Goal: Task Accomplishment & Management: Complete application form

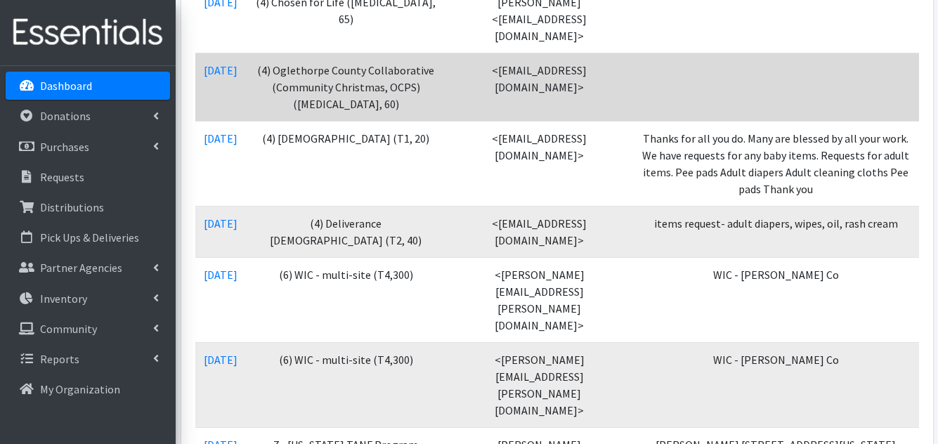
scroll to position [422, 0]
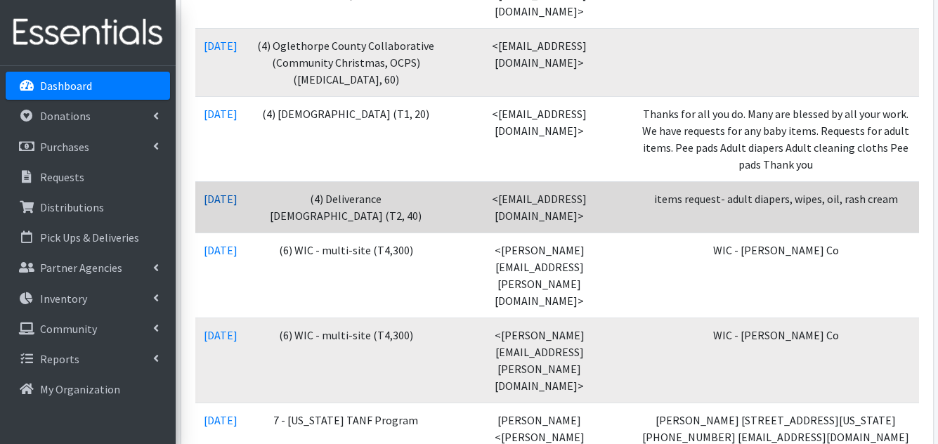
click at [233, 198] on link "08/26/2025" at bounding box center [221, 199] width 34 height 14
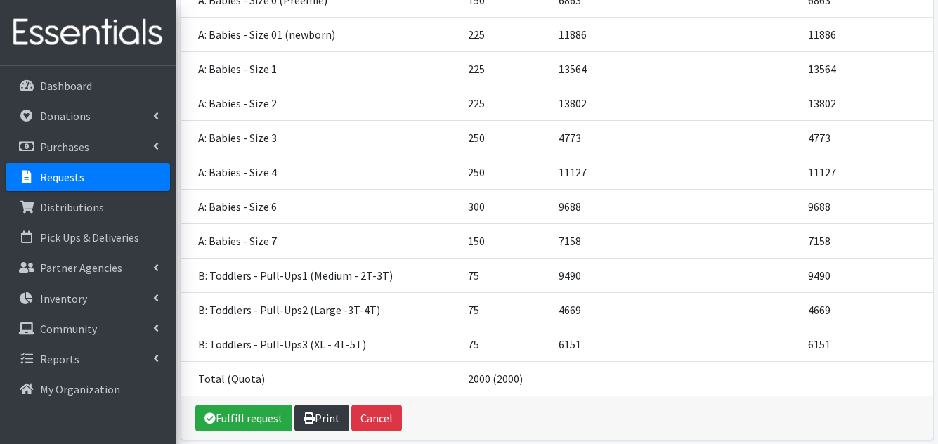
scroll to position [332, 0]
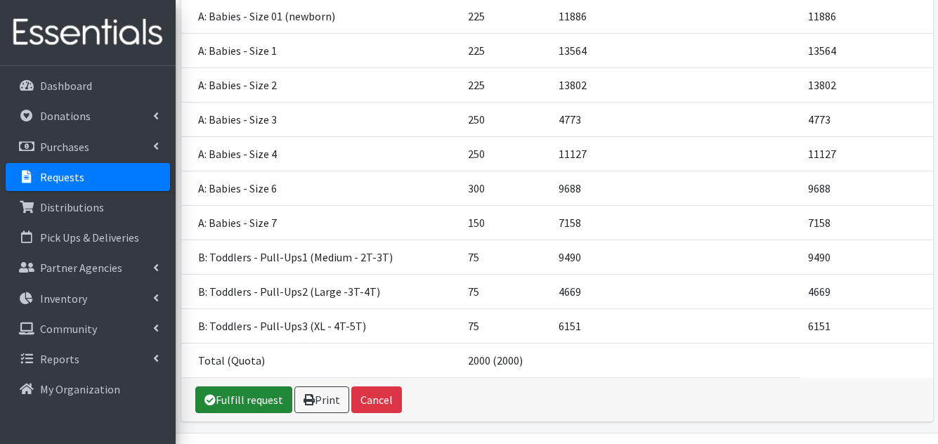
click at [231, 386] on link "Fulfill request" at bounding box center [243, 399] width 97 height 27
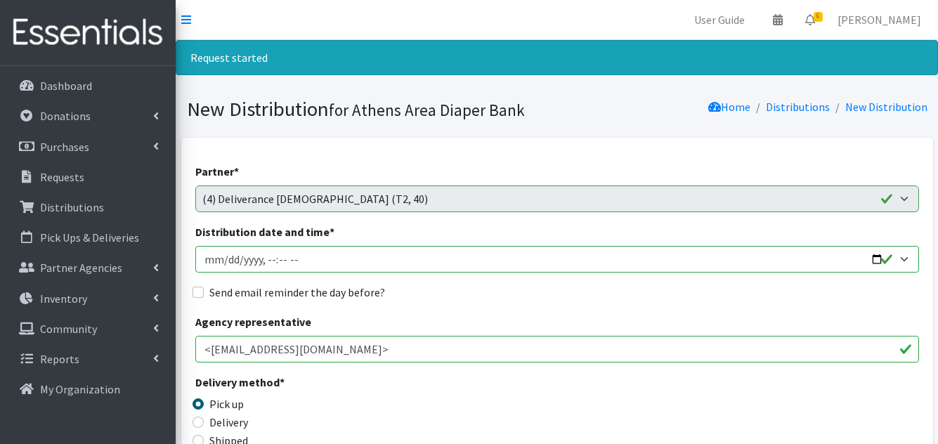
click at [208, 254] on input "Distribution date and time *" at bounding box center [557, 259] width 724 height 27
type input "2025-09-27T23:59"
type input "2025-09-05T10:00"
click at [202, 296] on input "Send email reminder the day before?" at bounding box center [198, 292] width 11 height 11
checkbox input "true"
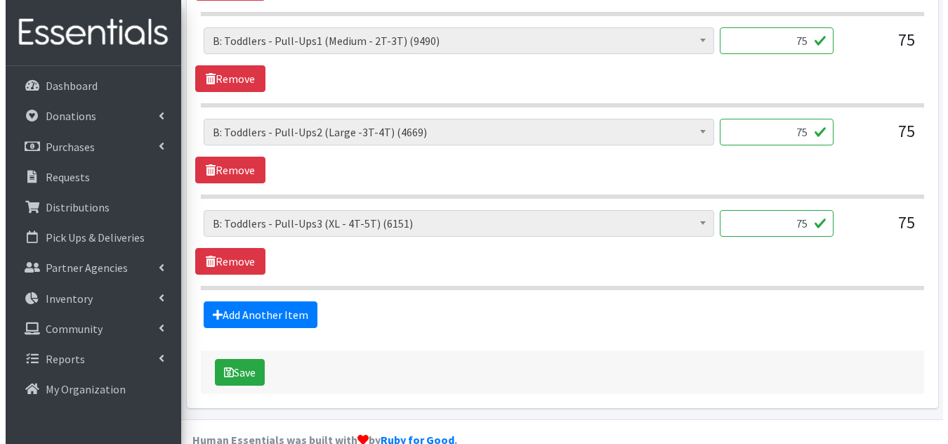
scroll to position [1412, 0]
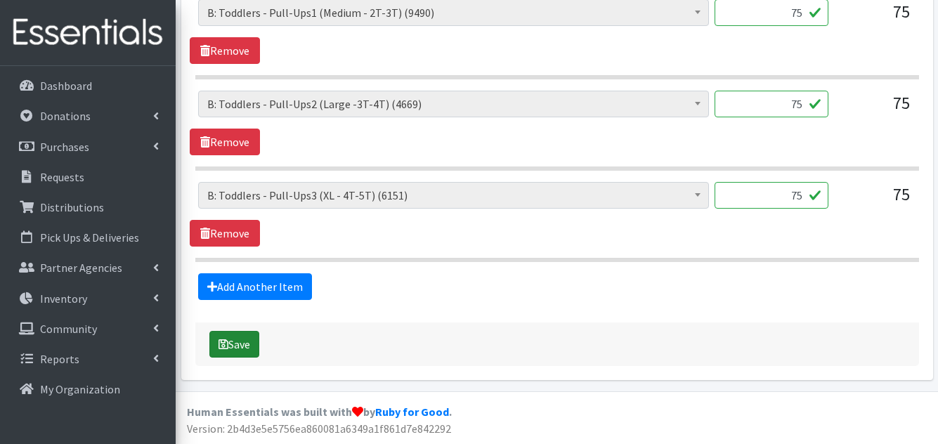
click at [216, 352] on button "Save" at bounding box center [234, 344] width 50 height 27
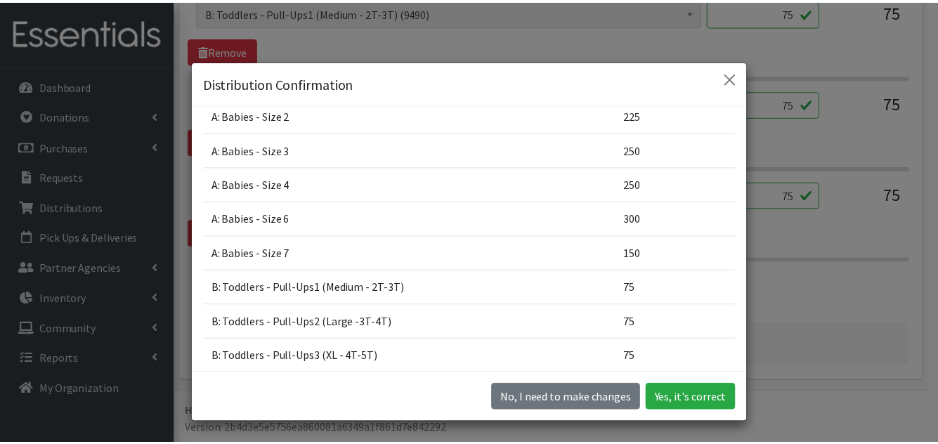
scroll to position [284, 0]
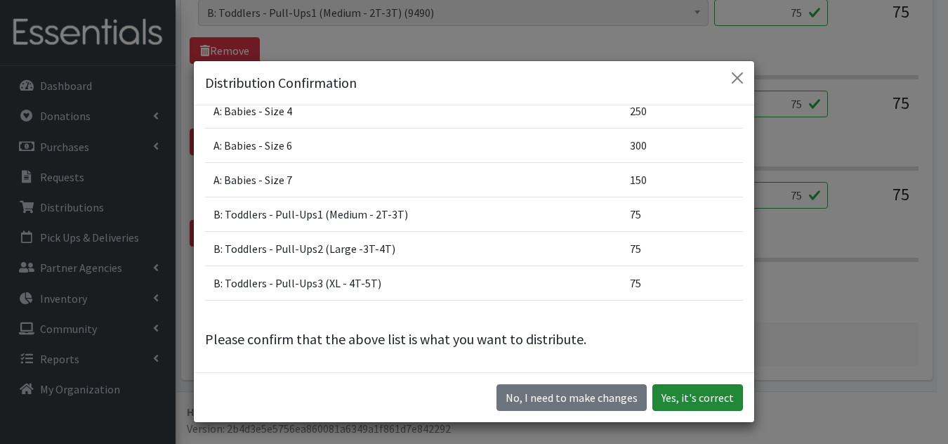
click at [710, 392] on button "Yes, it's correct" at bounding box center [698, 397] width 91 height 27
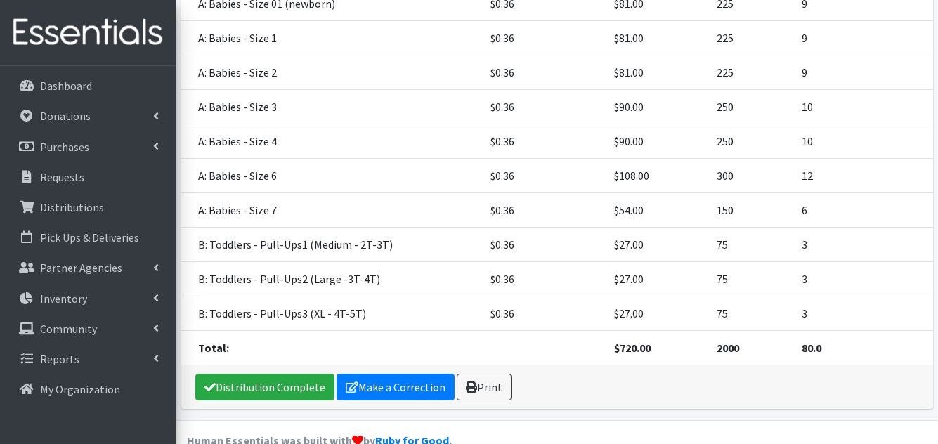
scroll to position [485, 0]
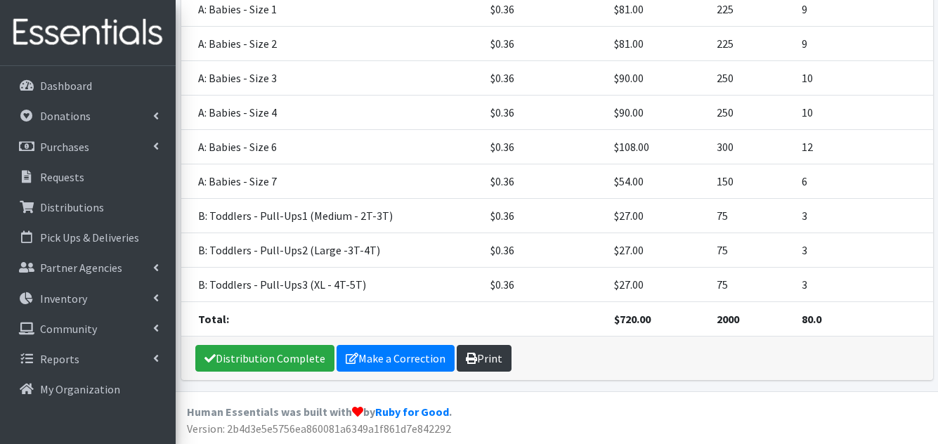
click at [485, 353] on link "Print" at bounding box center [484, 358] width 55 height 27
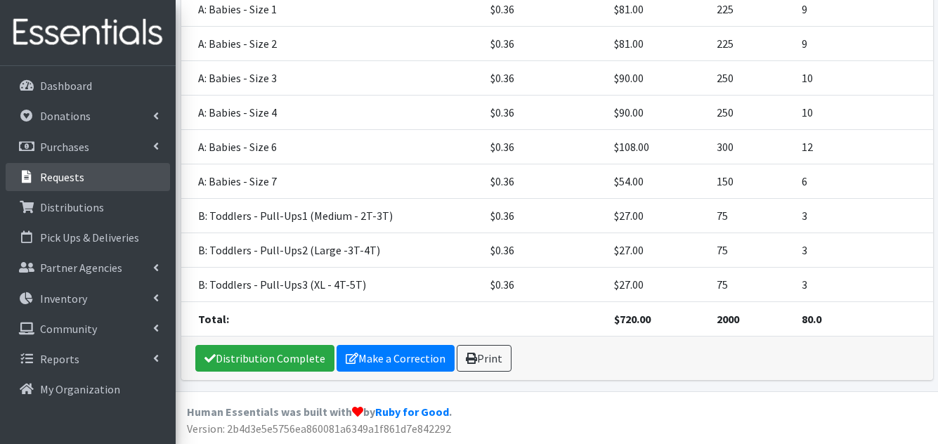
click at [82, 176] on p "Requests" at bounding box center [62, 177] width 44 height 14
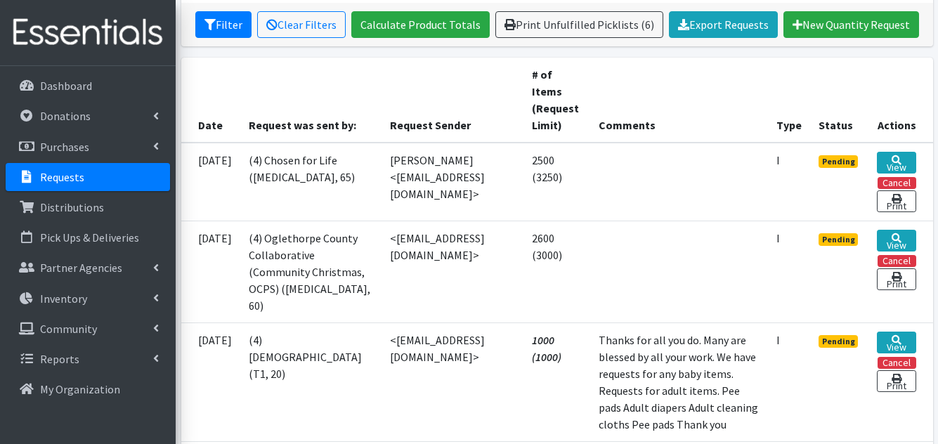
scroll to position [281, 0]
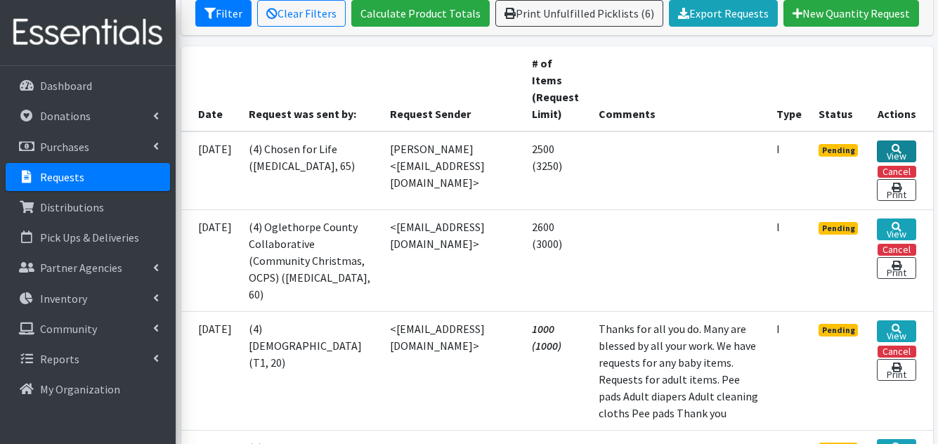
click at [890, 149] on link "View" at bounding box center [896, 152] width 39 height 22
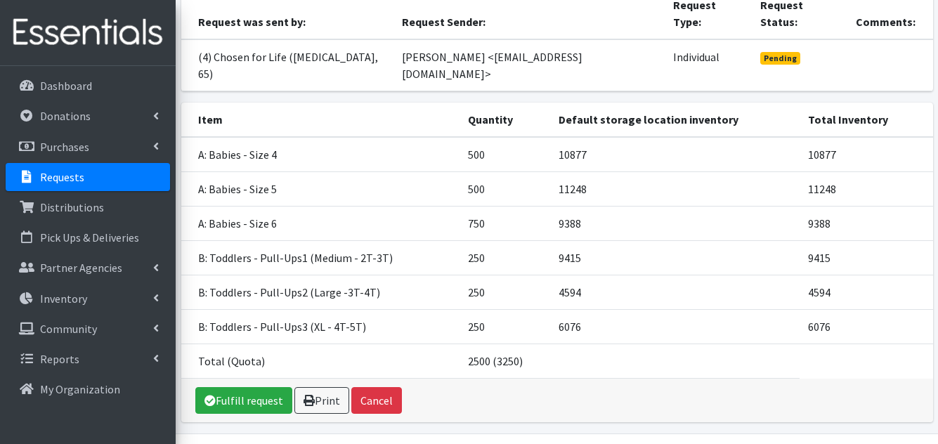
scroll to position [160, 0]
click at [255, 386] on link "Fulfill request" at bounding box center [243, 399] width 97 height 27
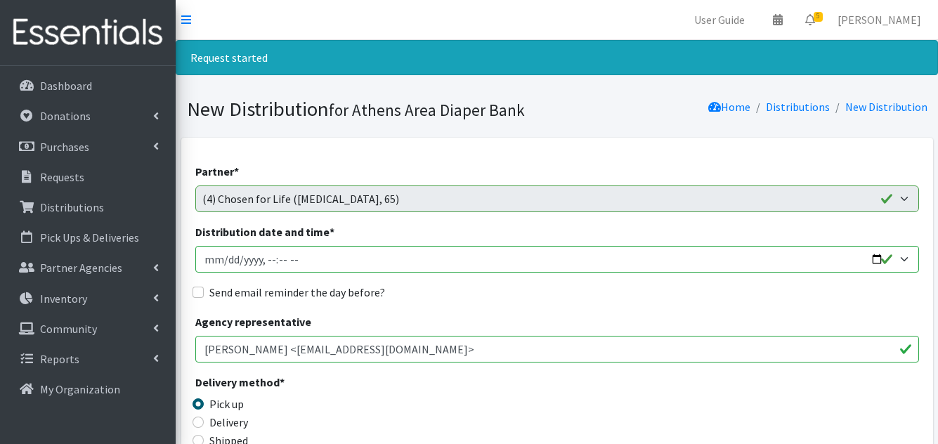
click at [212, 266] on input "Distribution date and time *" at bounding box center [557, 259] width 724 height 27
type input "2025-09-27T23:59"
type input "2025-09-05T10:00"
click at [197, 287] on input "Send email reminder the day before?" at bounding box center [198, 292] width 11 height 11
checkbox input "true"
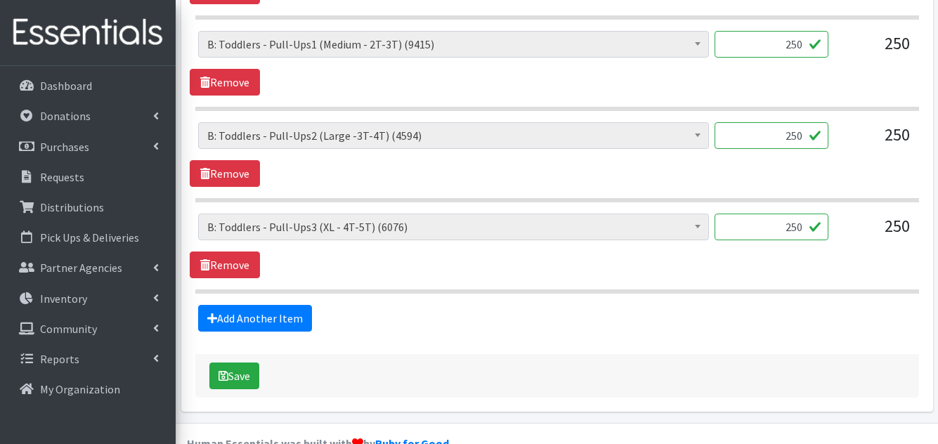
scroll to position [955, 0]
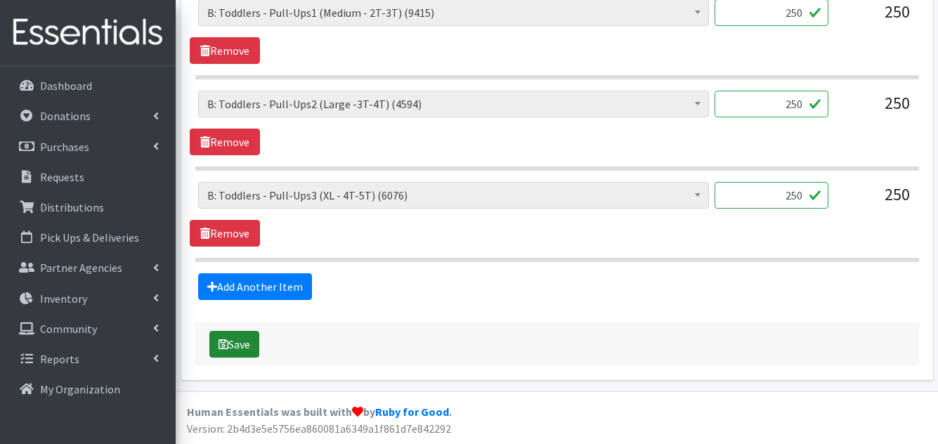
click at [237, 347] on button "Save" at bounding box center [234, 344] width 50 height 27
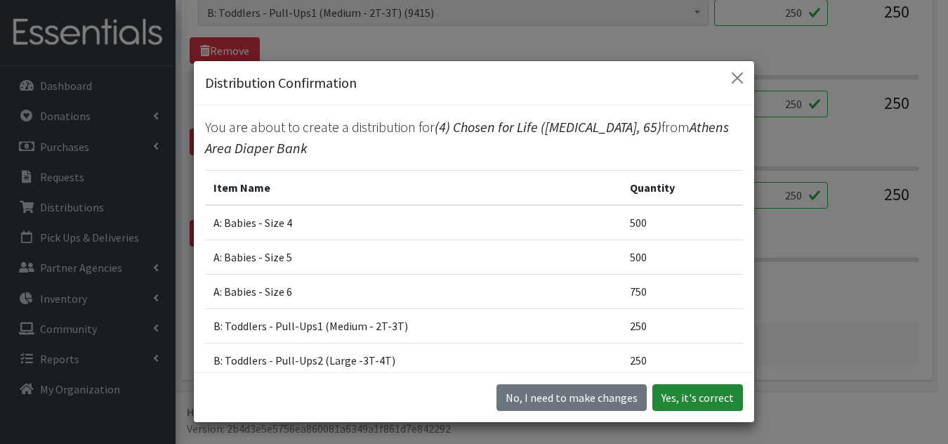
click at [692, 399] on button "Yes, it's correct" at bounding box center [698, 397] width 91 height 27
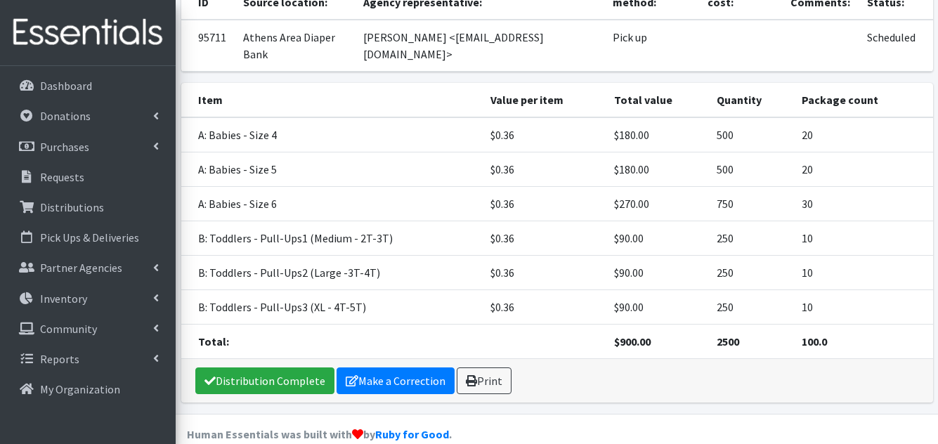
scroll to position [281, 0]
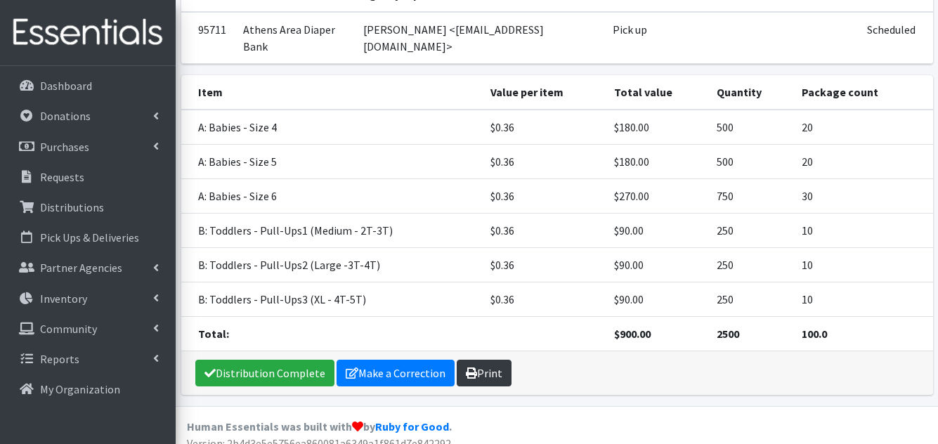
click at [497, 364] on link "Print" at bounding box center [484, 373] width 55 height 27
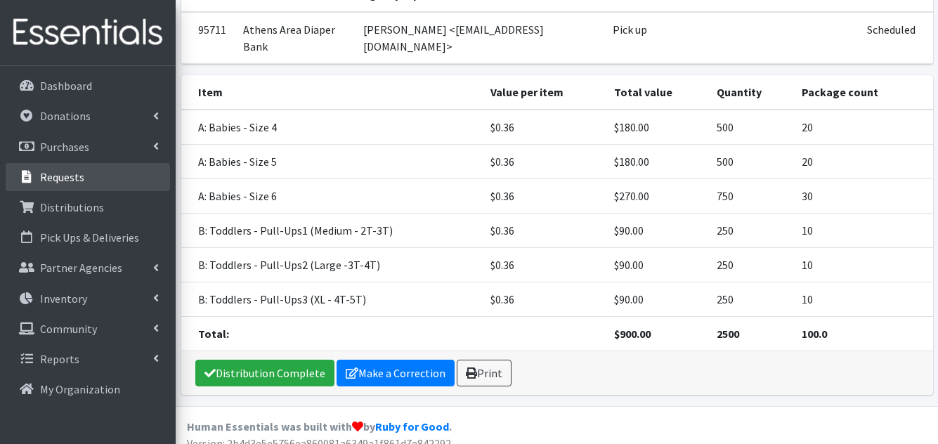
click at [75, 178] on p "Requests" at bounding box center [62, 177] width 44 height 14
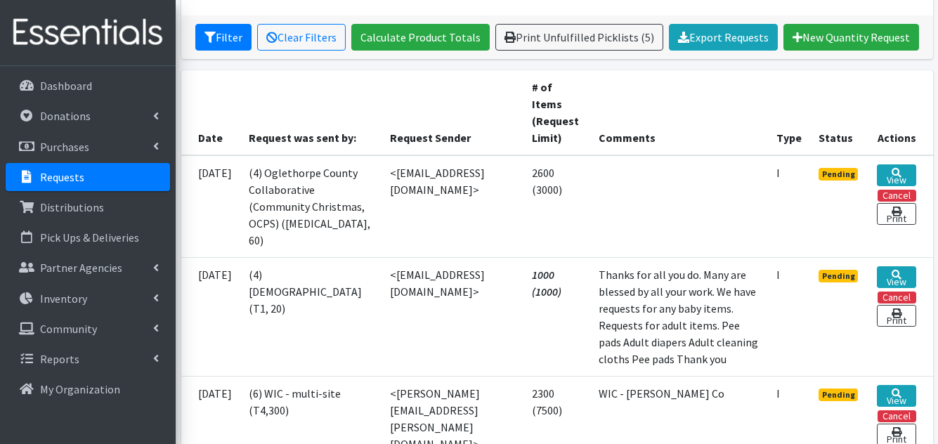
scroll to position [281, 0]
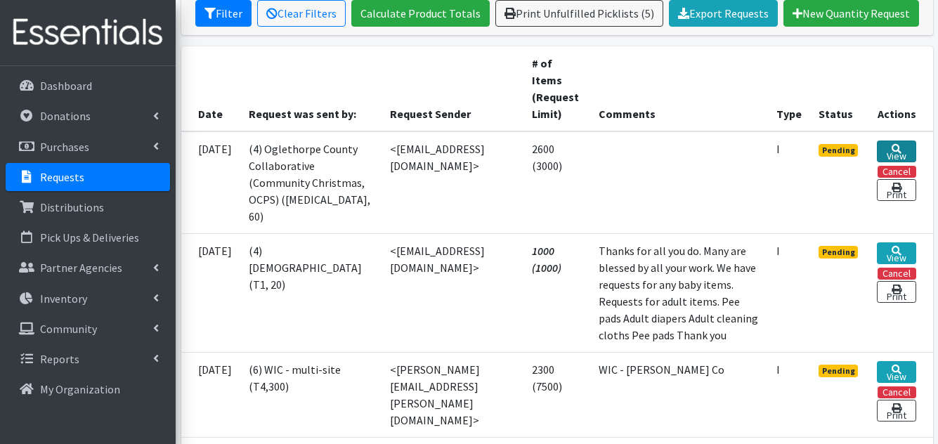
click at [902, 153] on link "View" at bounding box center [896, 152] width 39 height 22
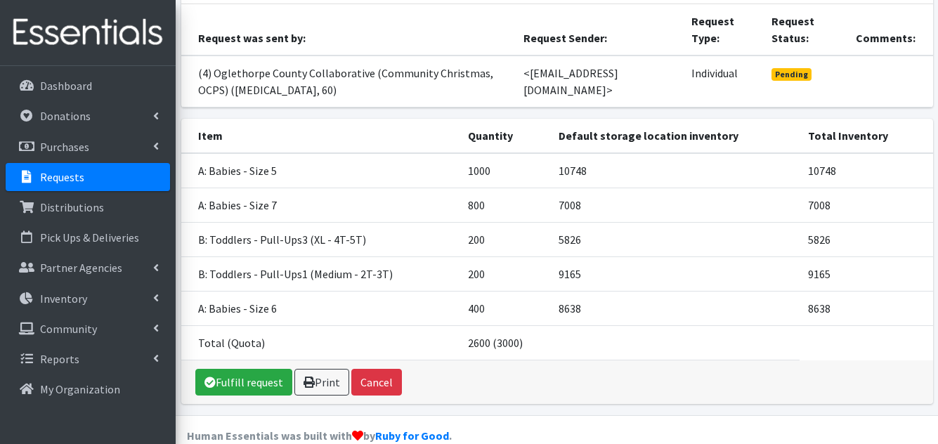
scroll to position [180, 0]
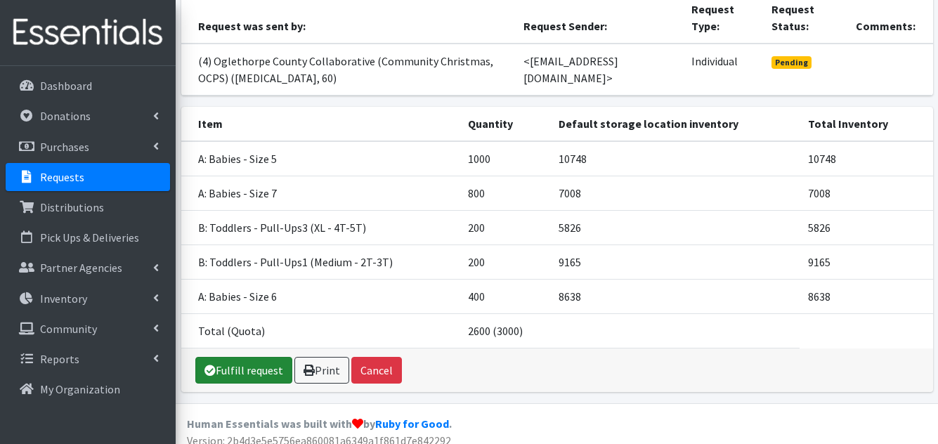
click at [241, 358] on link "Fulfill request" at bounding box center [243, 370] width 97 height 27
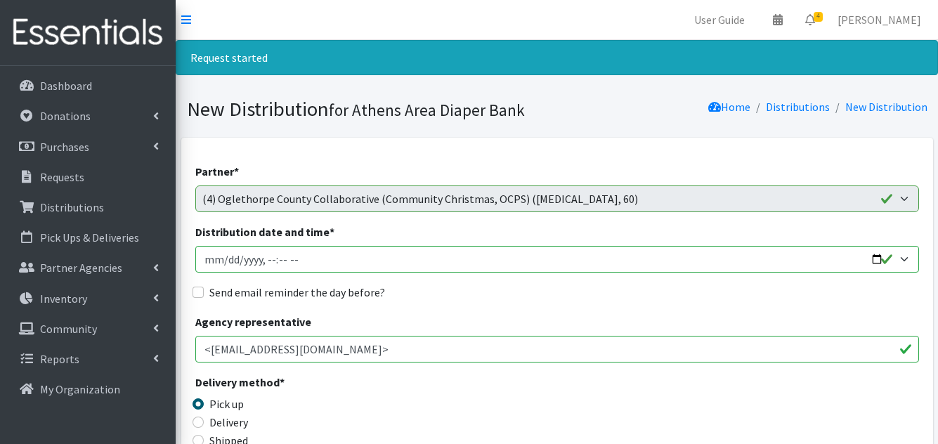
click at [207, 259] on input "Distribution date and time *" at bounding box center [557, 259] width 724 height 27
type input "2025-09-27T23:59"
type input "2025-09-05T10:00"
click at [197, 294] on input "Send email reminder the day before?" at bounding box center [198, 292] width 11 height 11
checkbox input "true"
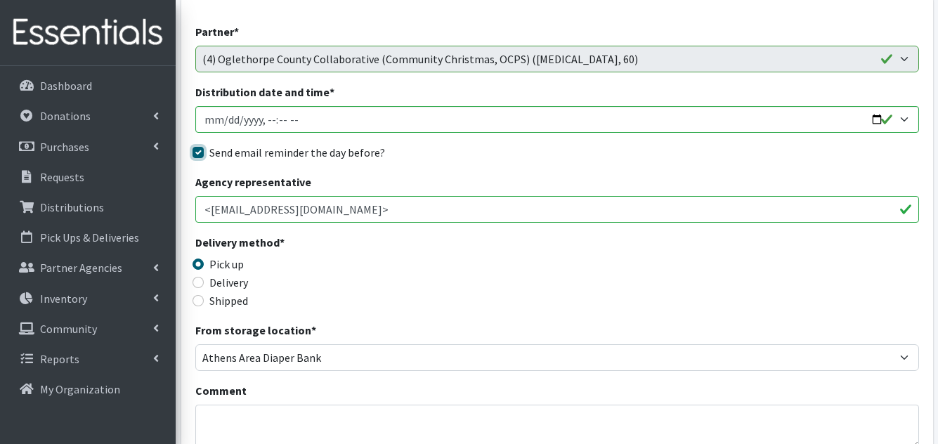
scroll to position [141, 0]
click at [200, 282] on input "Delivery" at bounding box center [198, 281] width 11 height 11
radio input "true"
click at [426, 278] on div "Delivery method * Pick up Delivery Shipped Shipping cost" at bounding box center [557, 277] width 724 height 88
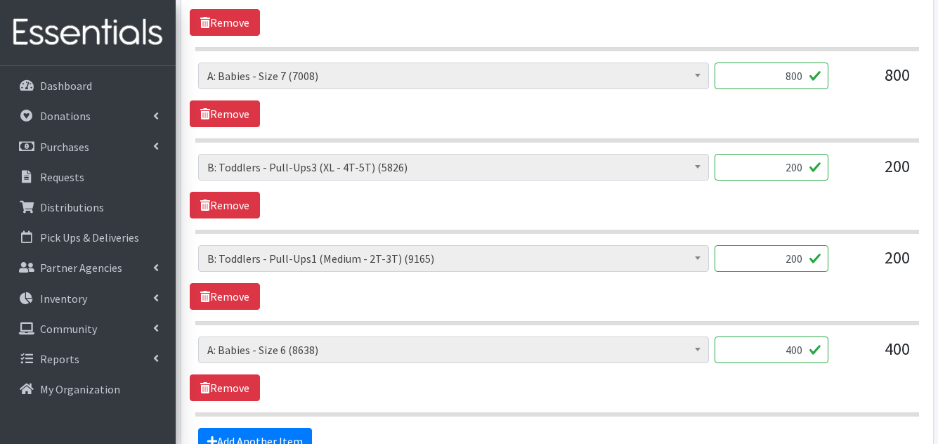
scroll to position [864, 0]
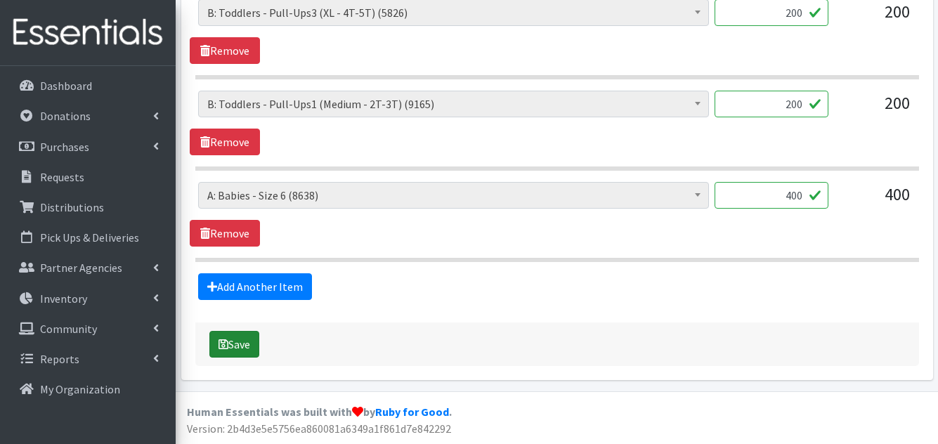
click at [251, 340] on button "Save" at bounding box center [234, 344] width 50 height 27
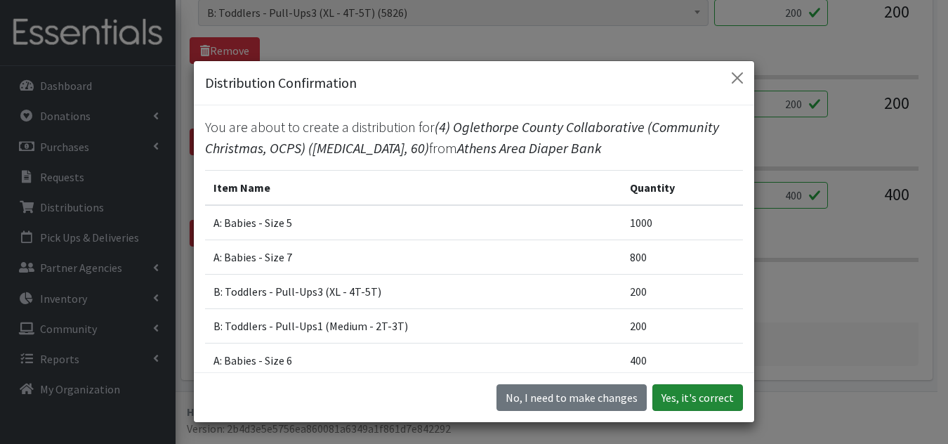
click at [691, 402] on button "Yes, it's correct" at bounding box center [698, 397] width 91 height 27
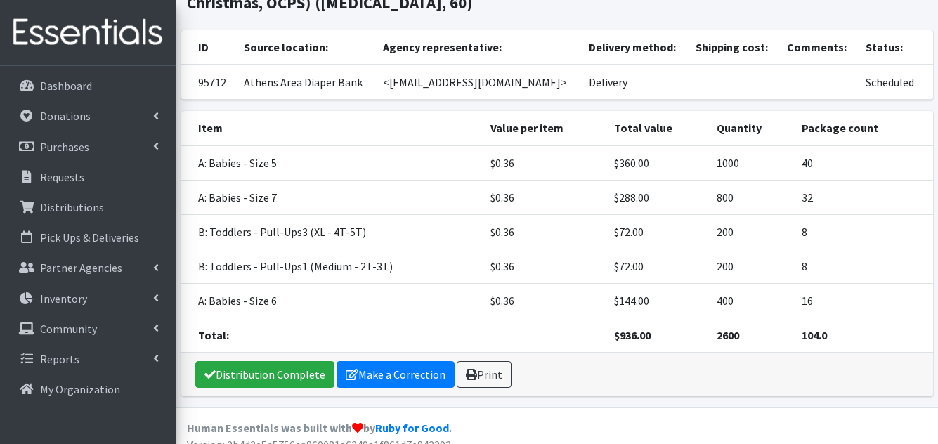
scroll to position [235, 0]
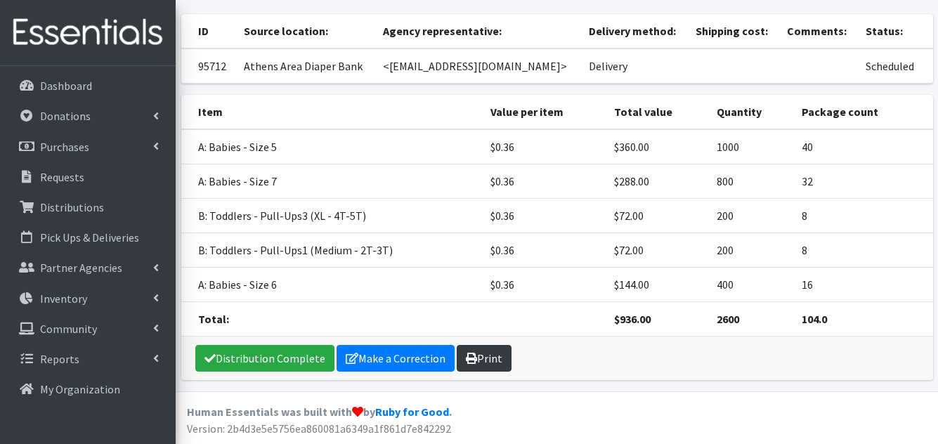
click at [483, 355] on link "Print" at bounding box center [484, 358] width 55 height 27
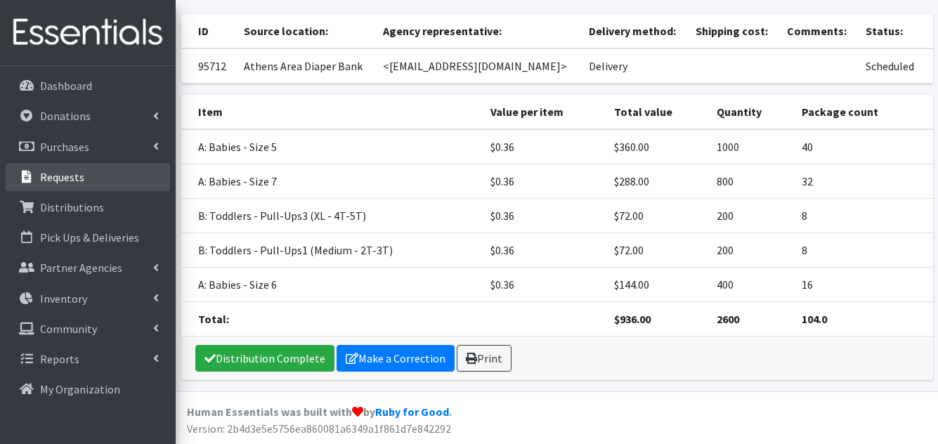
click at [91, 179] on link "Requests" at bounding box center [88, 177] width 164 height 28
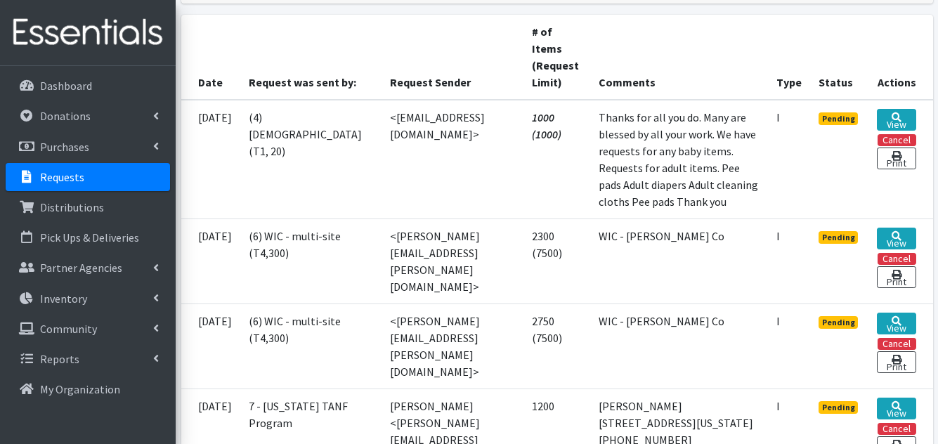
scroll to position [281, 0]
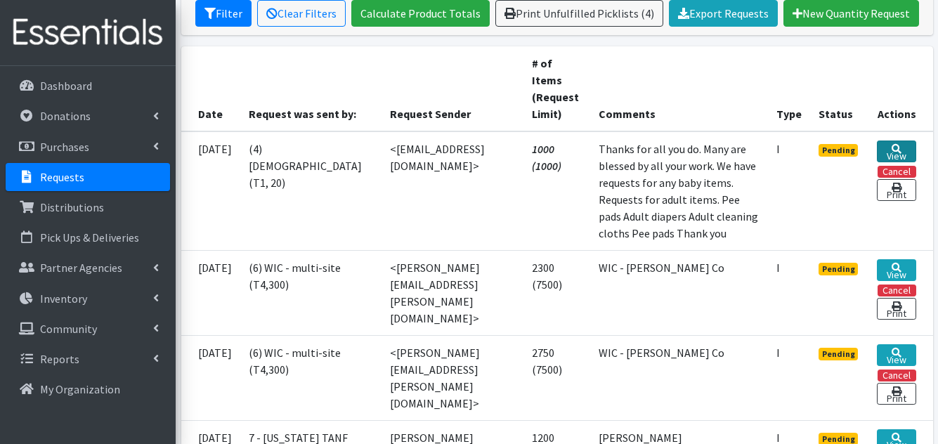
click at [889, 150] on link "View" at bounding box center [896, 152] width 39 height 22
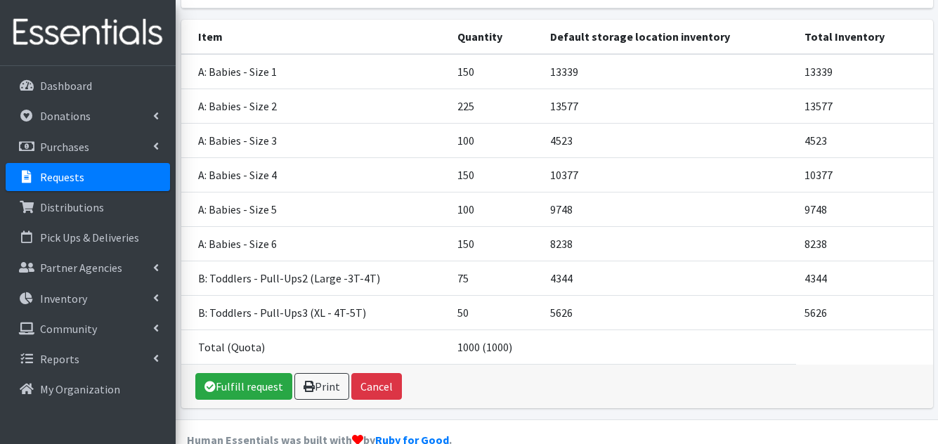
scroll to position [280, 0]
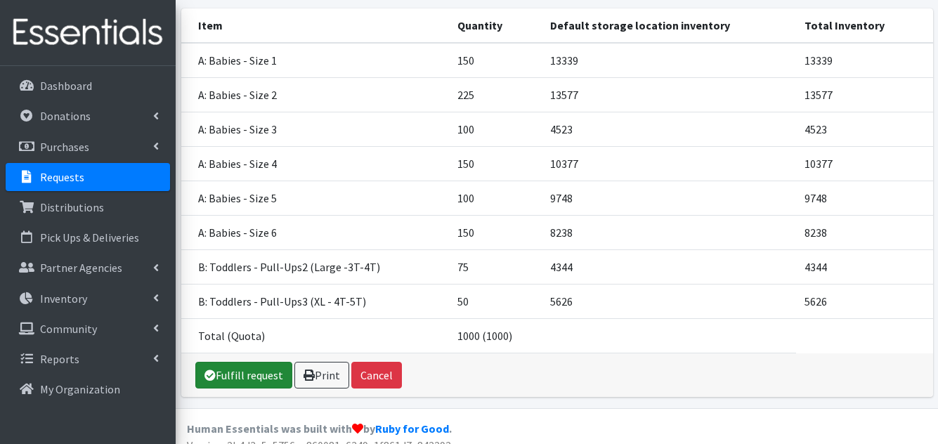
click at [273, 362] on link "Fulfill request" at bounding box center [243, 375] width 97 height 27
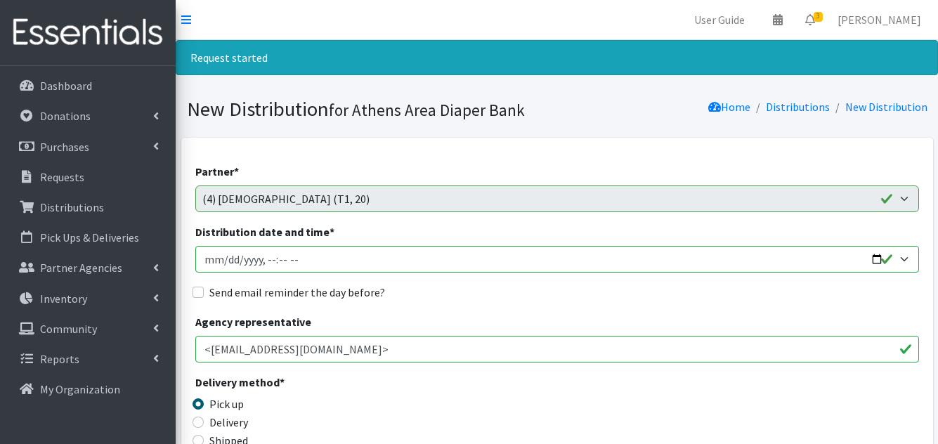
click at [209, 261] on input "Distribution date and time *" at bounding box center [557, 259] width 724 height 27
type input "2025-09-27T23:59"
type input "2025-09-05T10:00"
click at [200, 291] on input "Send email reminder the day before?" at bounding box center [198, 292] width 11 height 11
checkbox input "true"
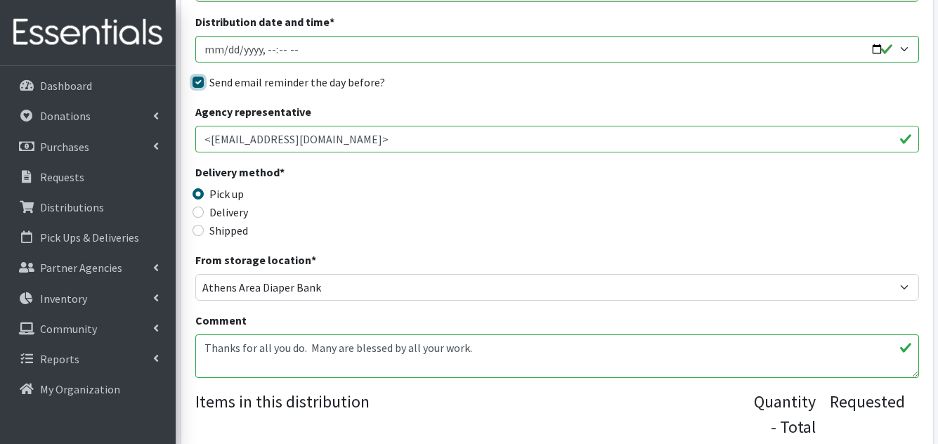
scroll to position [211, 0]
click at [195, 208] on input "Delivery" at bounding box center [198, 211] width 11 height 11
radio input "true"
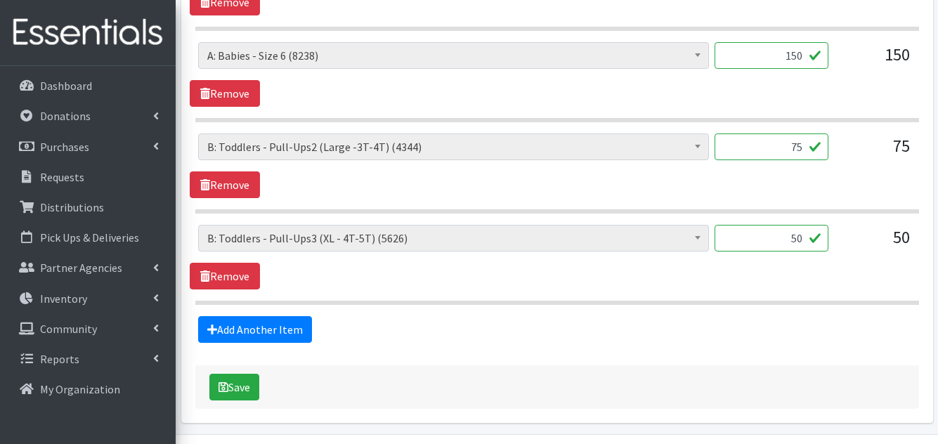
scroll to position [1138, 0]
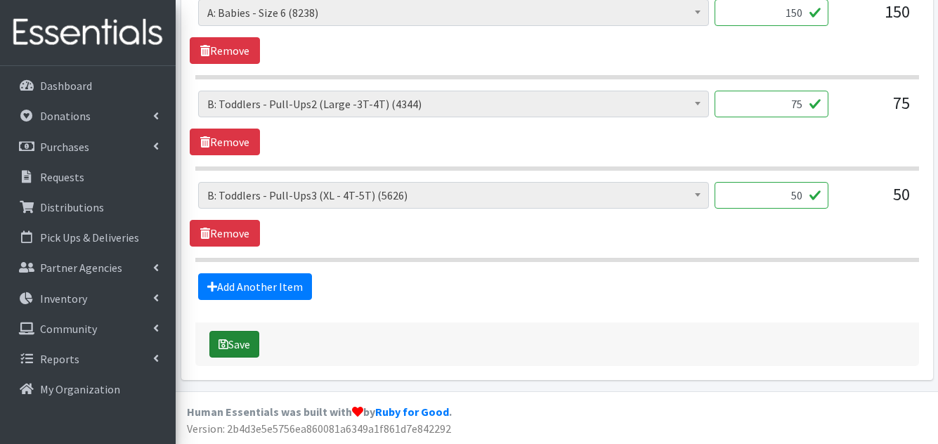
click at [249, 347] on button "Save" at bounding box center [234, 344] width 50 height 27
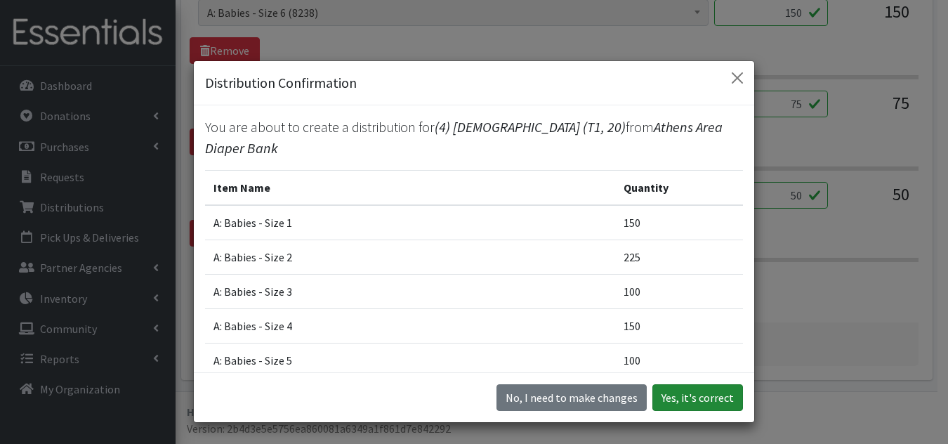
click at [710, 393] on button "Yes, it's correct" at bounding box center [698, 397] width 91 height 27
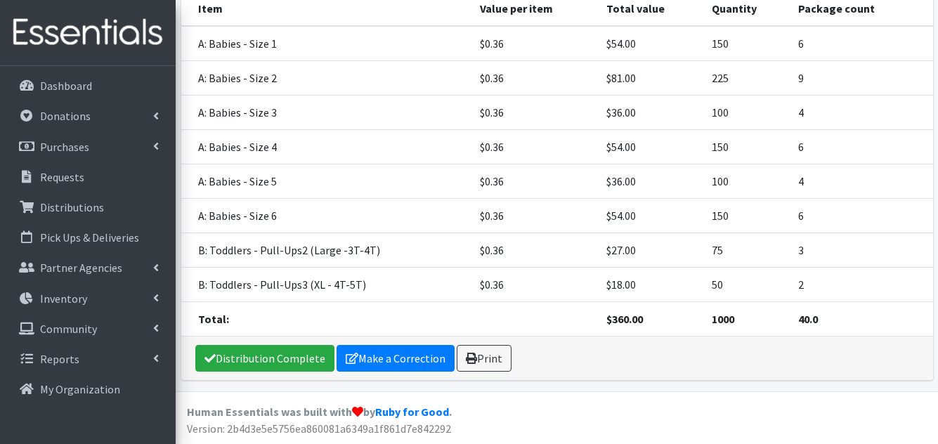
scroll to position [432, 0]
click at [471, 357] on icon at bounding box center [471, 358] width 11 height 11
click at [56, 175] on p "Requests" at bounding box center [62, 177] width 44 height 14
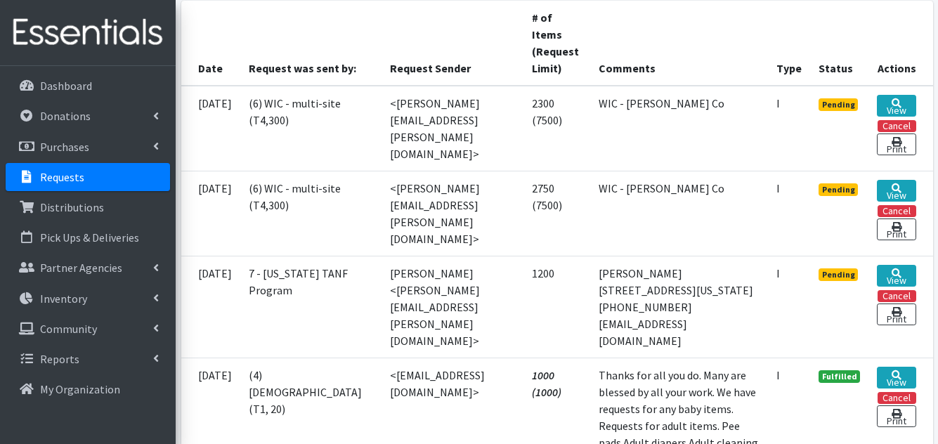
scroll to position [351, 0]
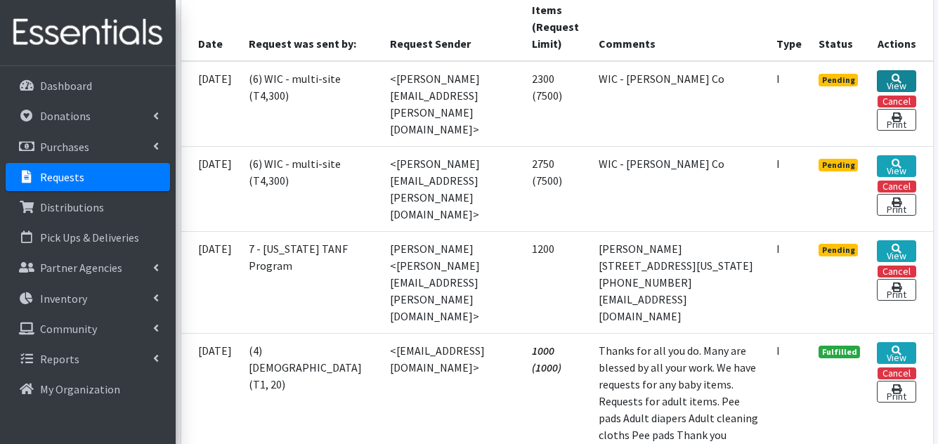
click at [895, 71] on link "View" at bounding box center [896, 81] width 39 height 22
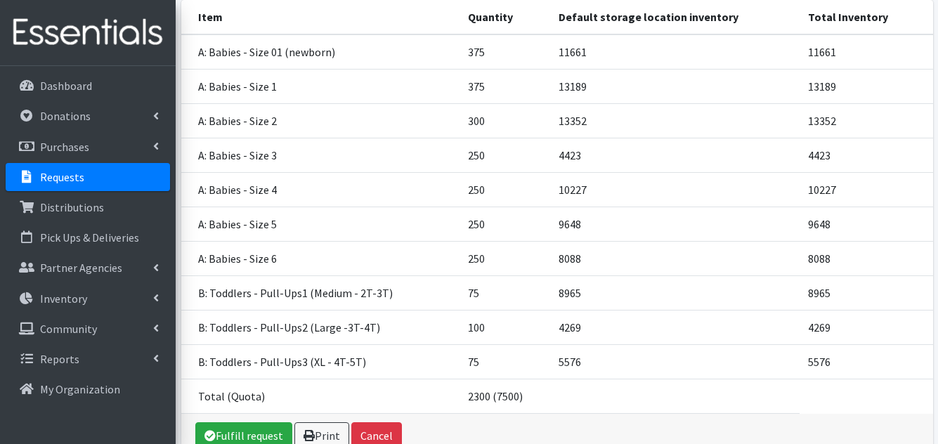
scroll to position [281, 0]
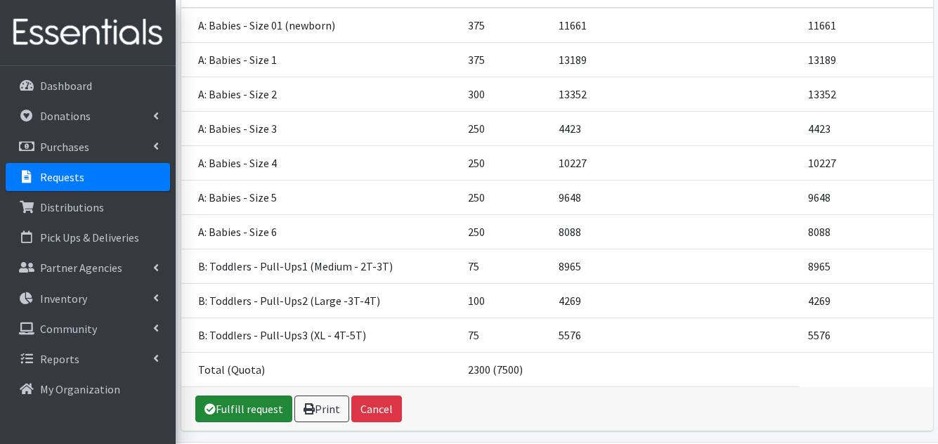
click at [260, 396] on link "Fulfill request" at bounding box center [243, 409] width 97 height 27
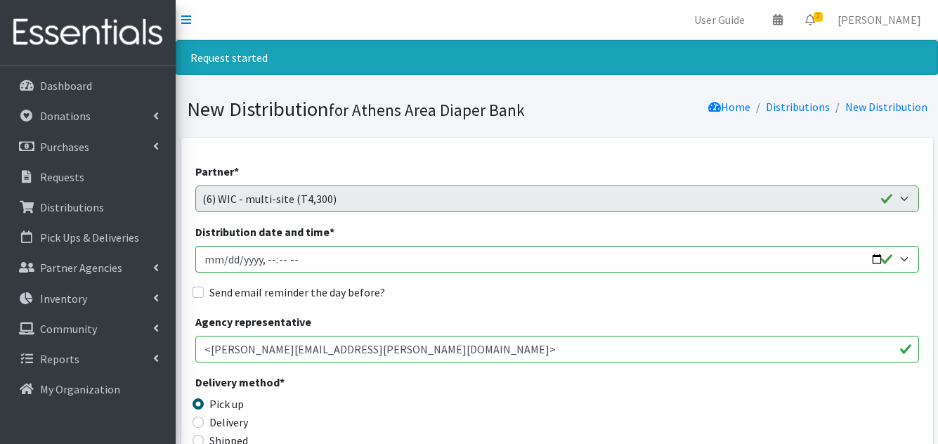
click at [208, 256] on input "Distribution date and time *" at bounding box center [557, 259] width 724 height 27
type input "2025-09-27T23:59"
type input "2025-09-05T10:00"
click at [194, 289] on input "Send email reminder the day before?" at bounding box center [198, 292] width 11 height 11
checkbox input "true"
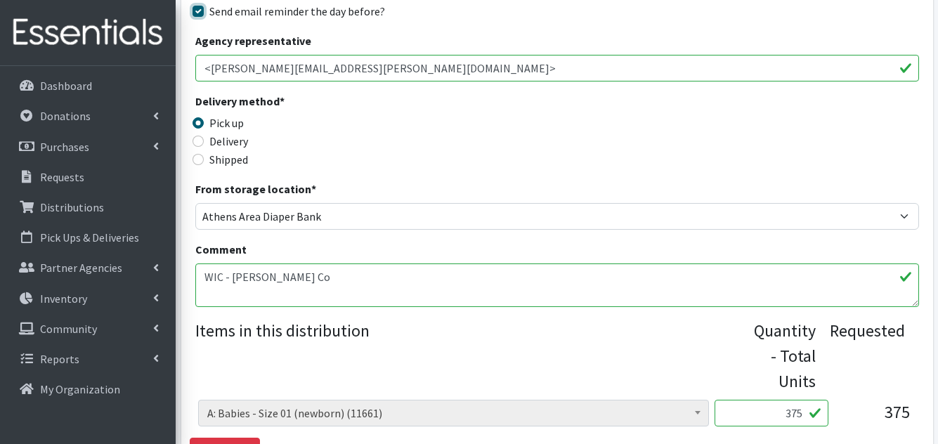
scroll to position [351, 0]
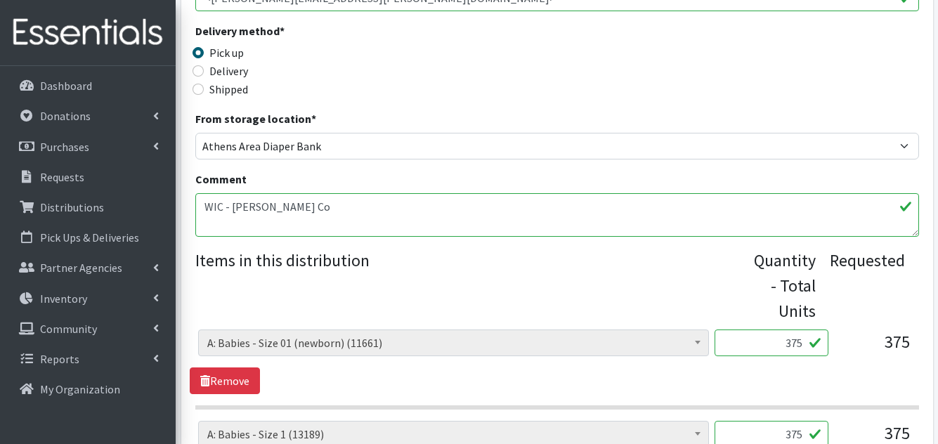
drag, startPoint x: 771, startPoint y: 341, endPoint x: 835, endPoint y: 344, distance: 63.3
click at [835, 344] on div "A: Babies - Size 0 (Preemie) (6713) A: Babies - Size 01 (newborn) (11661) A: Ba…" at bounding box center [556, 348] width 717 height 38
type input "125"
click at [849, 387] on div "A: Babies - Size 0 (Preemie) (6713) A: Babies - Size 01 (newborn) (11661) A: Ba…" at bounding box center [557, 361] width 734 height 65
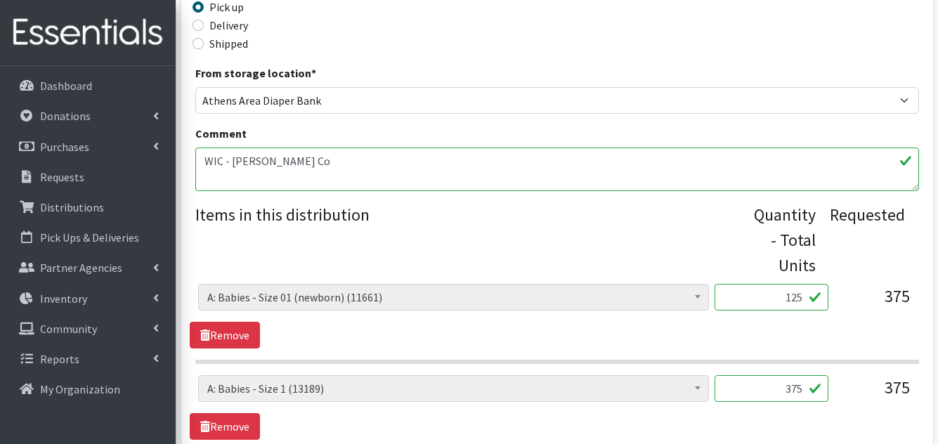
scroll to position [422, 0]
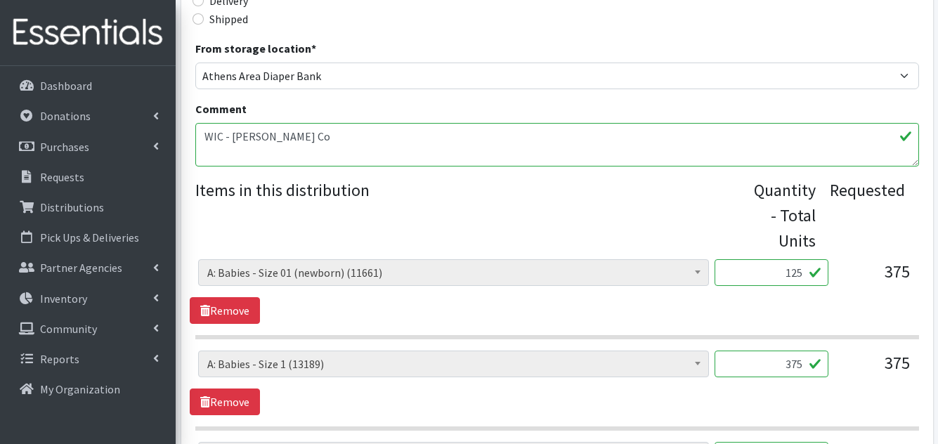
click at [806, 271] on input "125" at bounding box center [772, 272] width 114 height 27
type input "125"
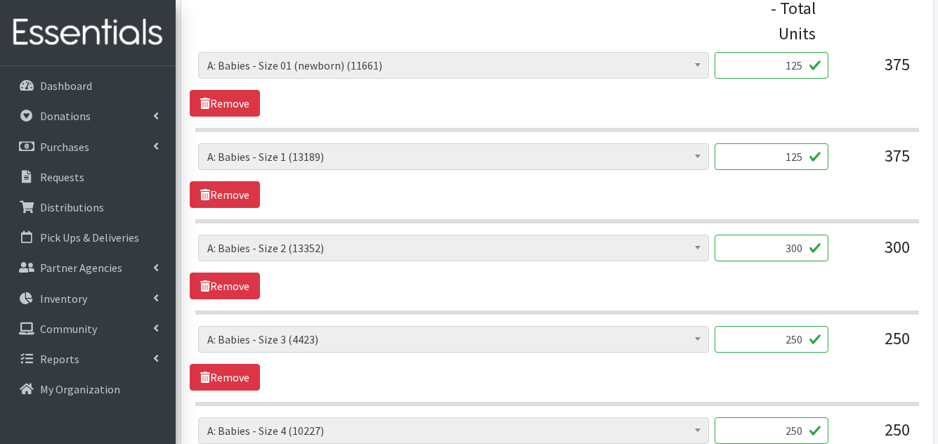
scroll to position [655, 0]
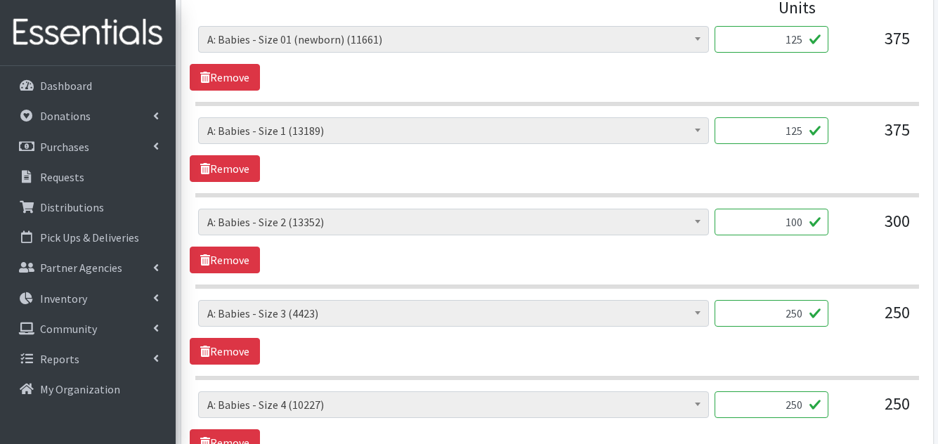
type input "100"
type input "125"
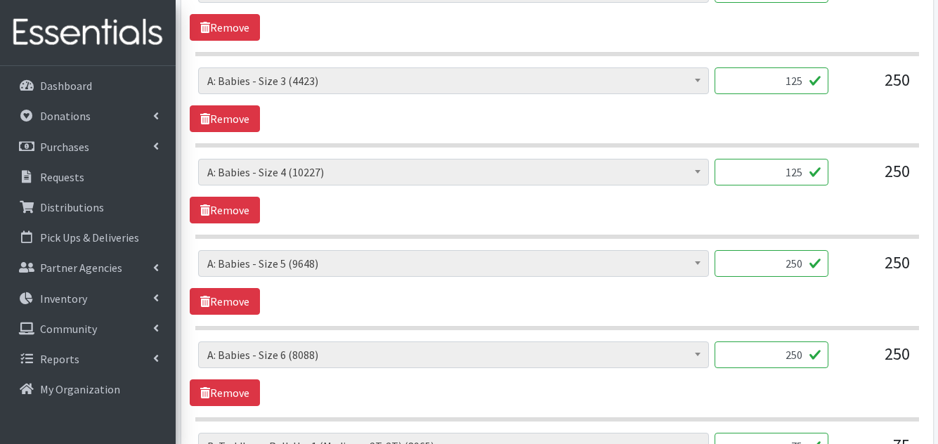
scroll to position [929, 0]
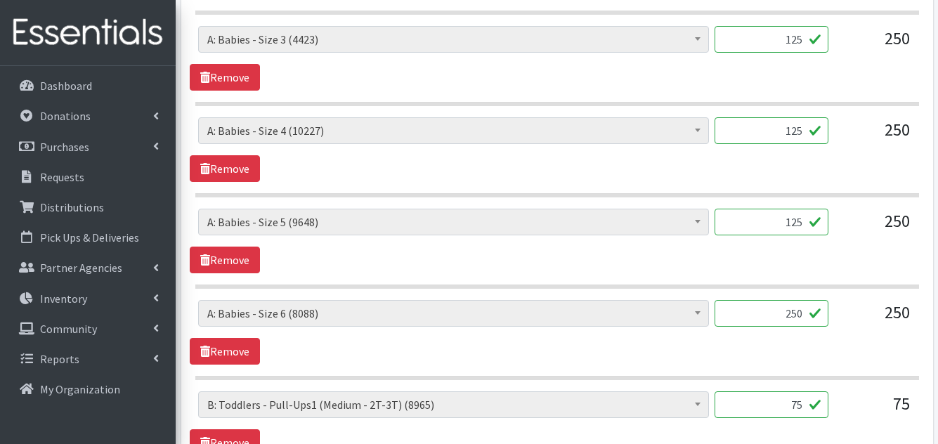
type input "125"
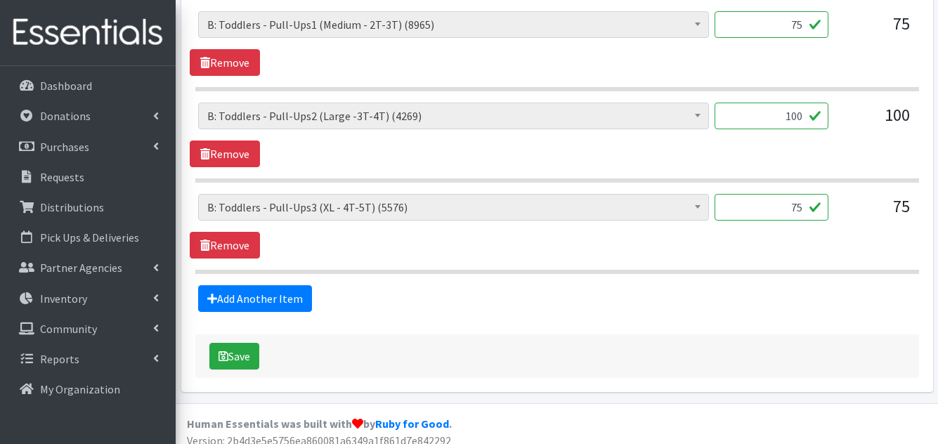
scroll to position [1321, 0]
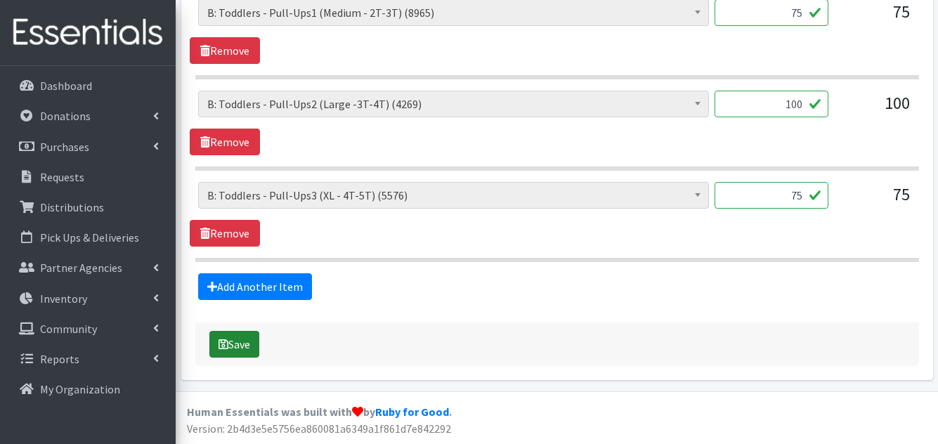
click at [236, 339] on button "Save" at bounding box center [234, 344] width 50 height 27
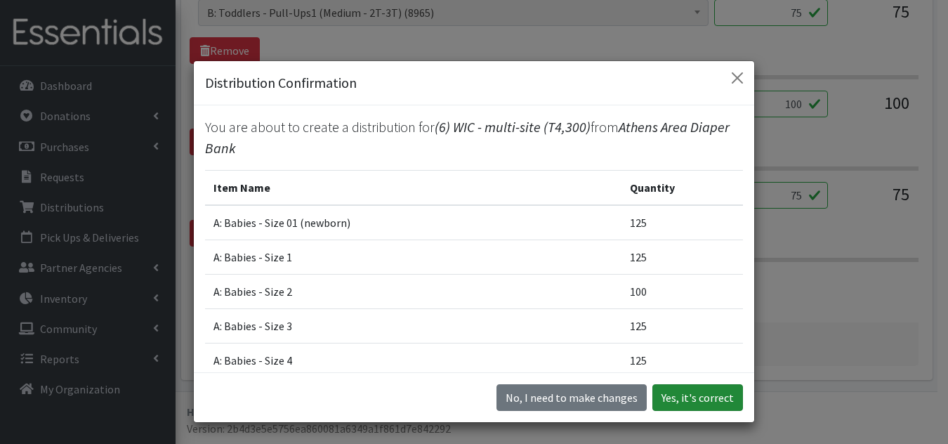
click at [706, 391] on button "Yes, it's correct" at bounding box center [698, 397] width 91 height 27
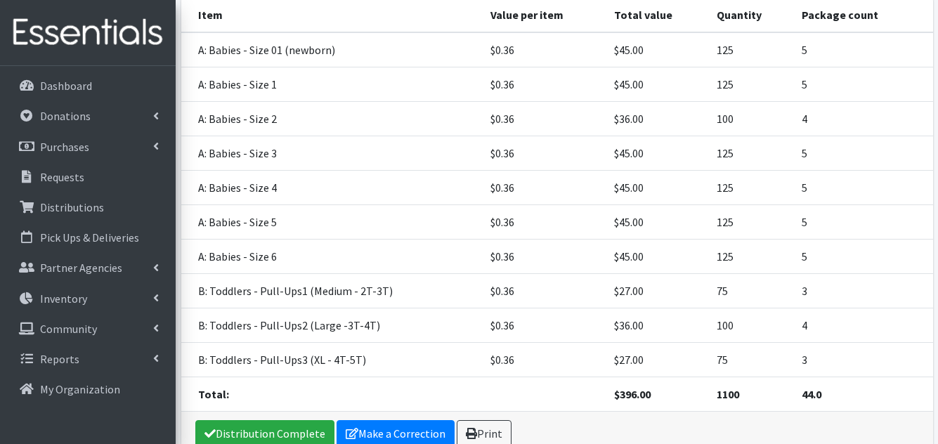
scroll to position [417, 0]
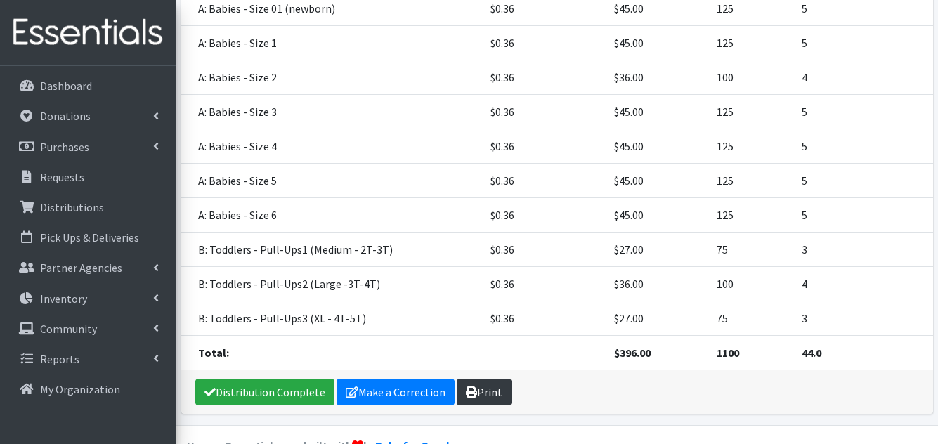
click at [487, 379] on link "Print" at bounding box center [484, 392] width 55 height 27
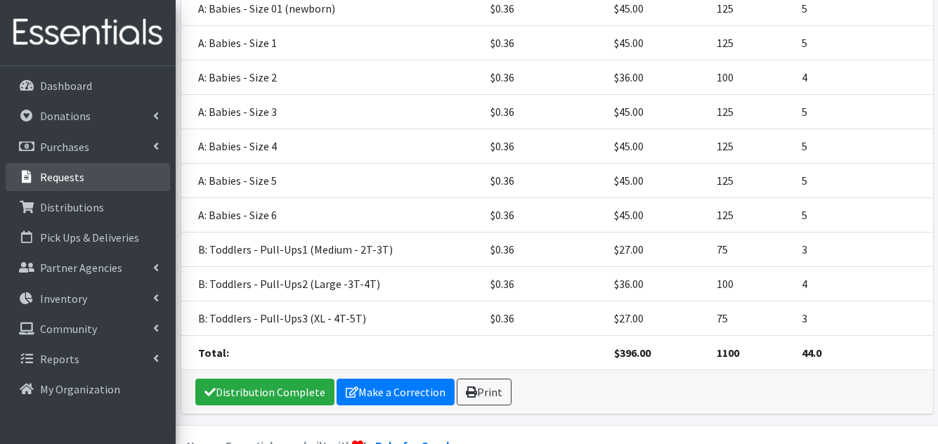
click at [86, 190] on link "Requests" at bounding box center [88, 177] width 164 height 28
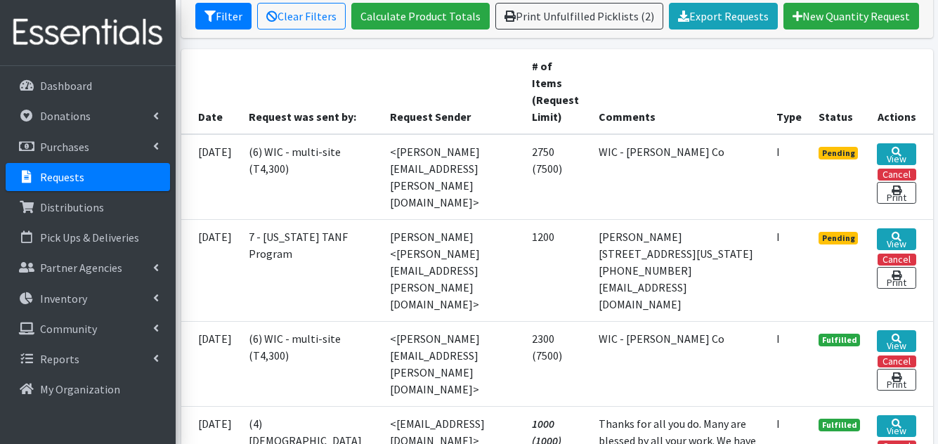
scroll to position [281, 0]
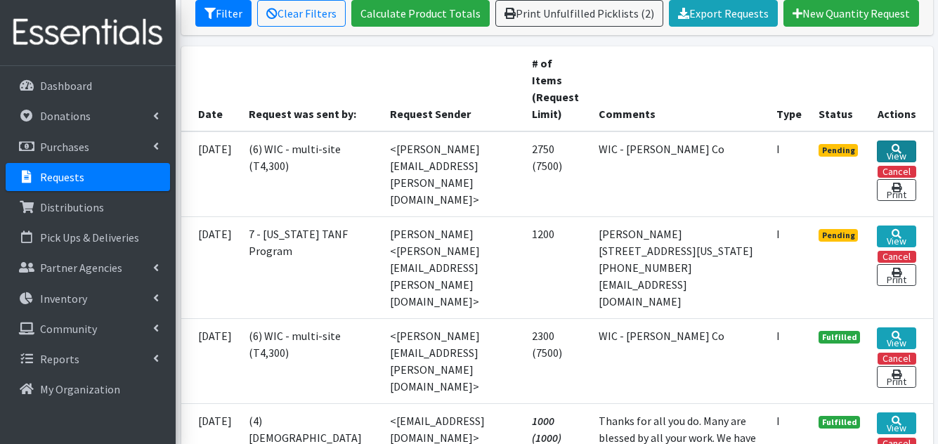
click at [913, 148] on link "View" at bounding box center [896, 152] width 39 height 22
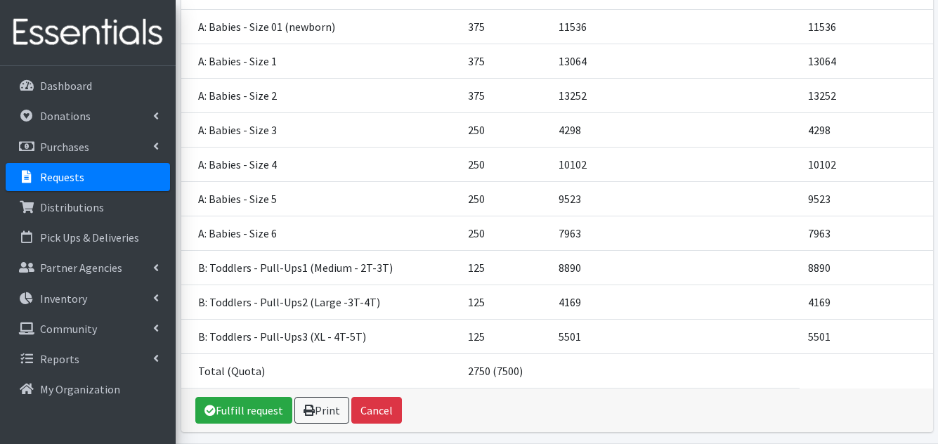
scroll to position [332, 0]
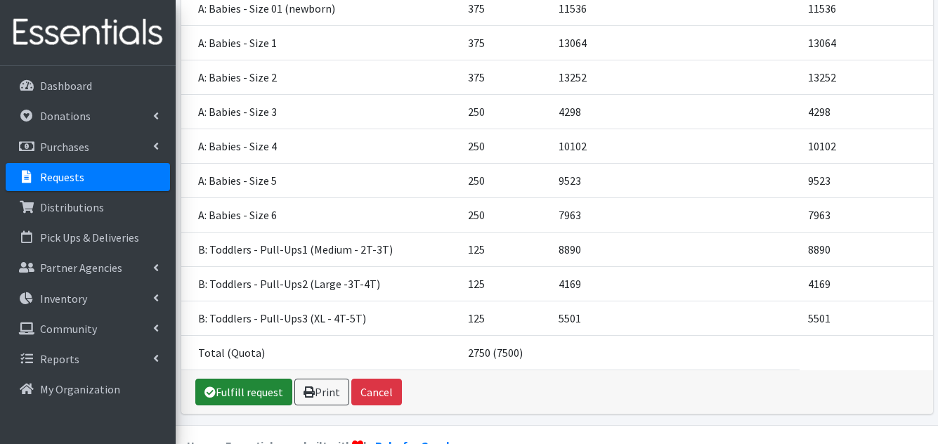
click at [261, 379] on link "Fulfill request" at bounding box center [243, 392] width 97 height 27
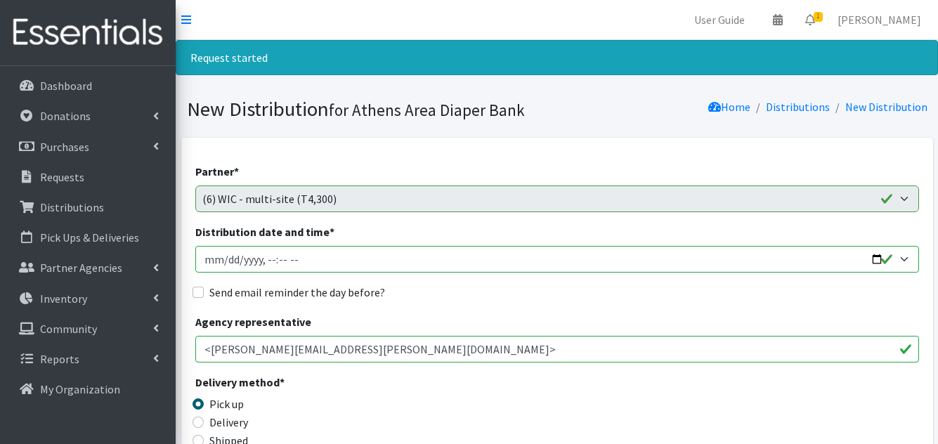
click at [214, 256] on input "Distribution date and time *" at bounding box center [557, 259] width 724 height 27
type input "2025-09-27T23:59"
type input "2025-09-05T10:00"
click at [199, 296] on input "Send email reminder the day before?" at bounding box center [198, 292] width 11 height 11
checkbox input "true"
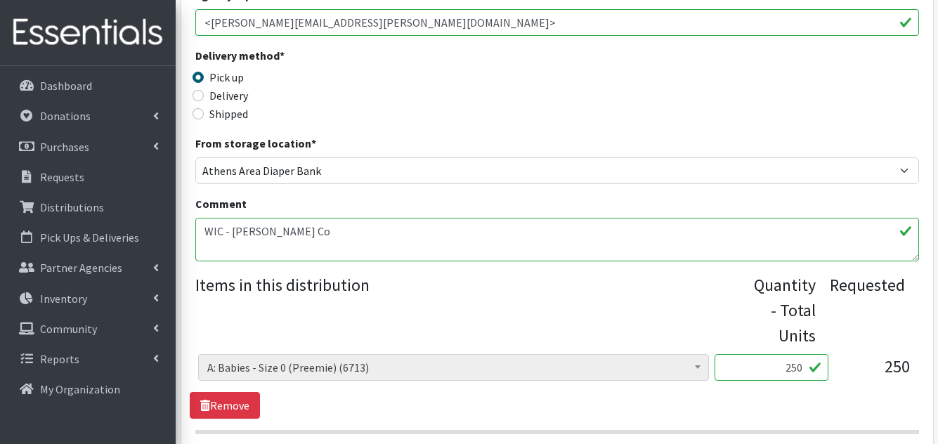
scroll to position [351, 0]
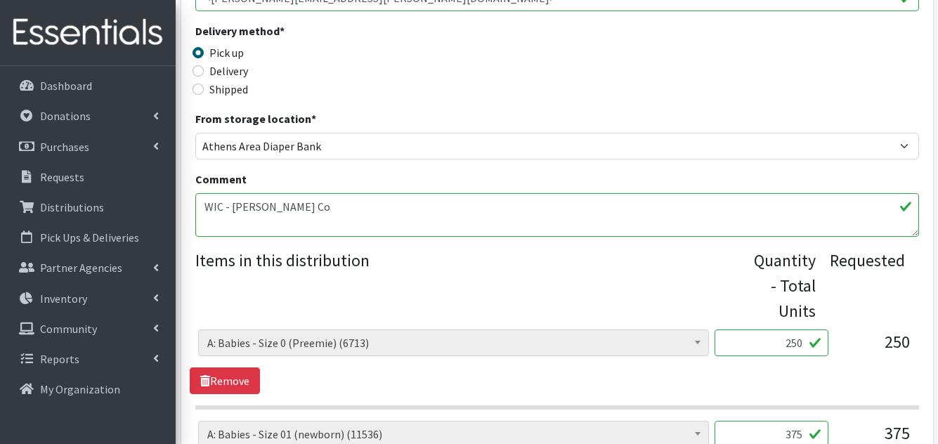
drag, startPoint x: 774, startPoint y: 341, endPoint x: 807, endPoint y: 341, distance: 32.3
click at [807, 341] on input "250" at bounding box center [772, 342] width 114 height 27
type input "125"
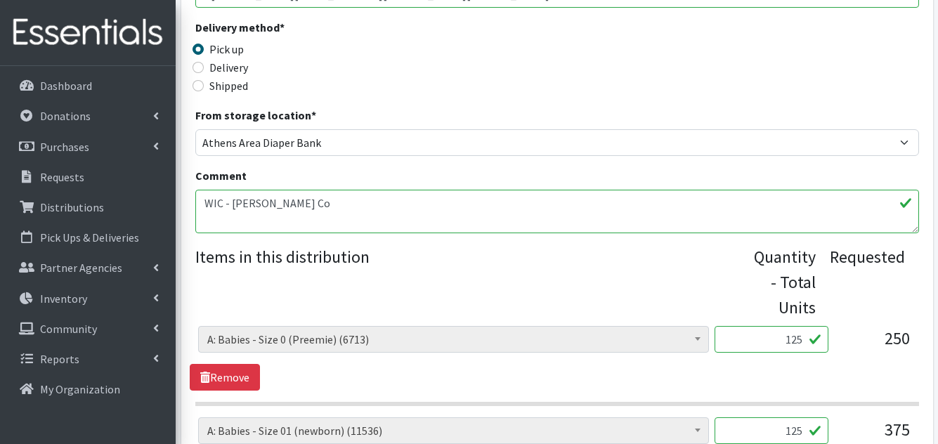
type input "125"
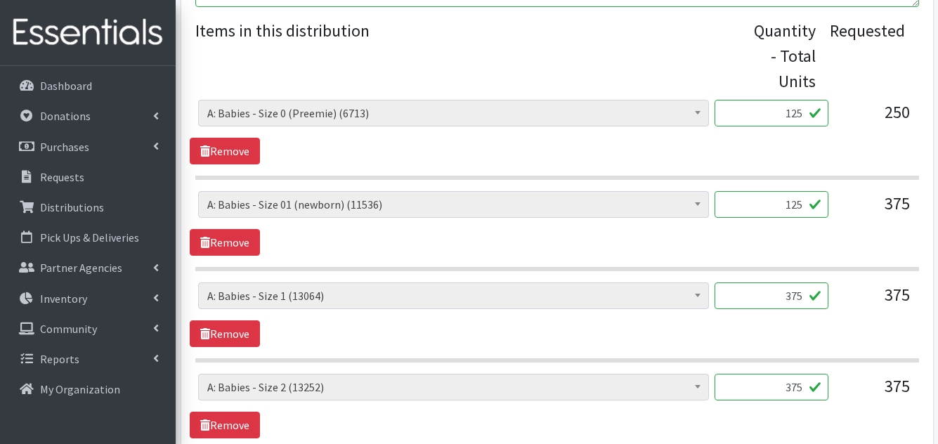
scroll to position [601, 0]
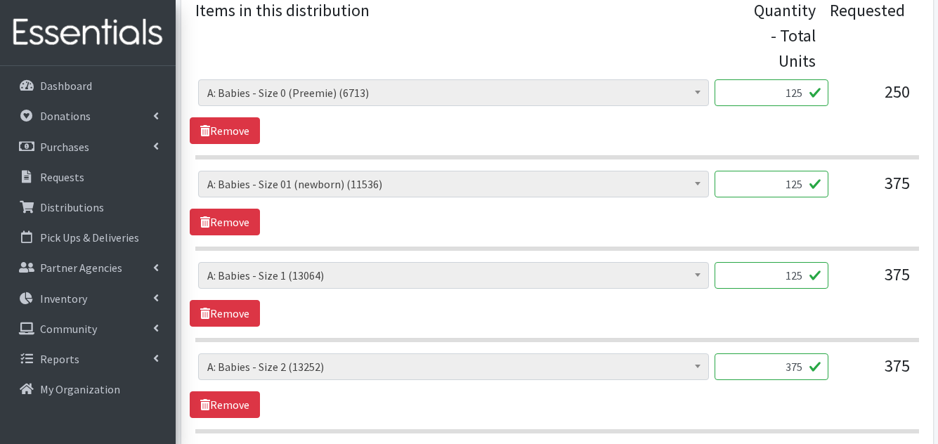
type input "125"
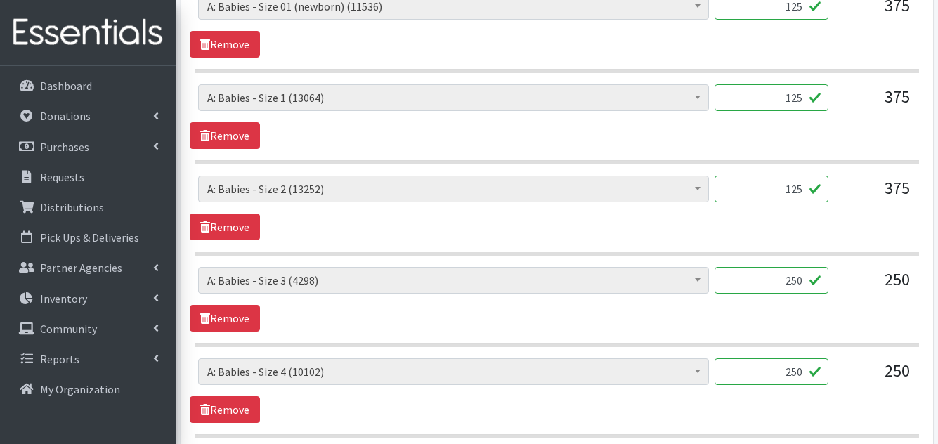
scroll to position [837, 0]
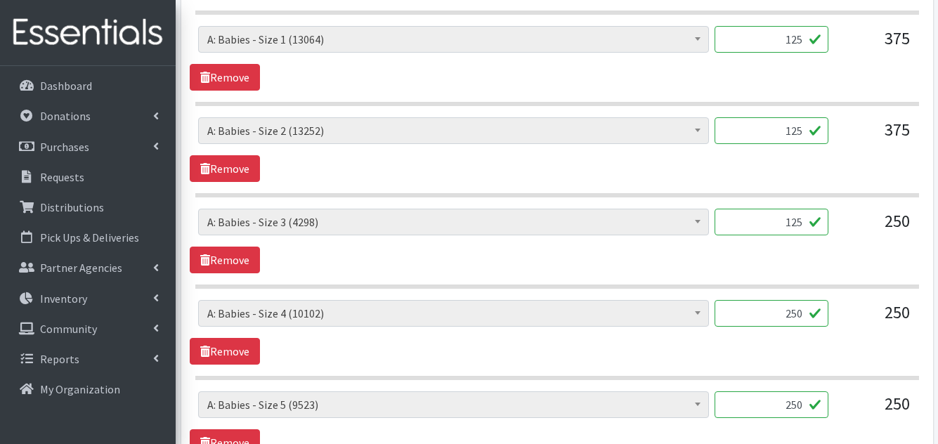
type input "125"
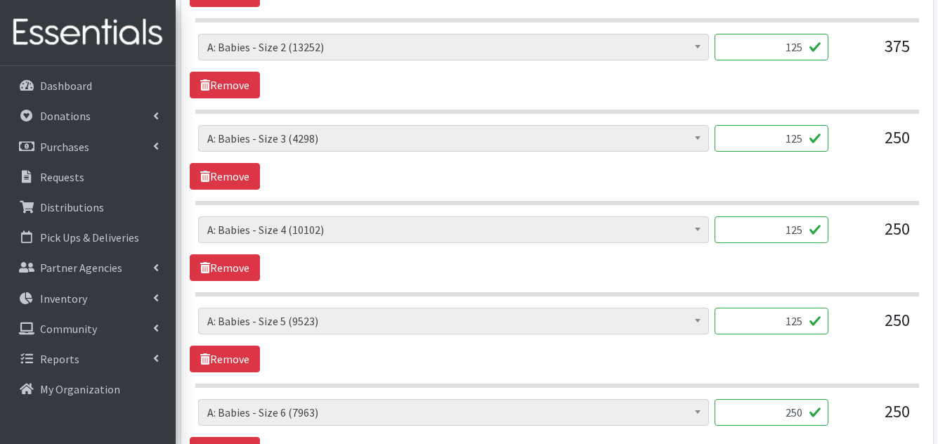
scroll to position [1111, 0]
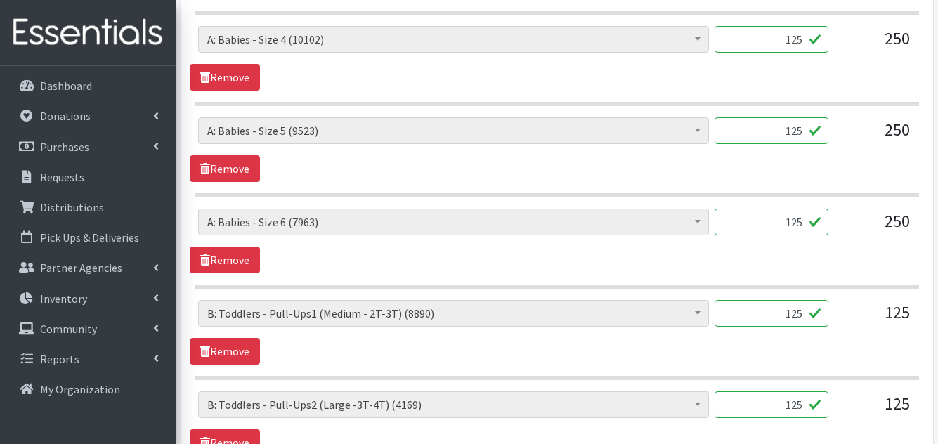
type input "125"
click at [792, 351] on div "A: Babies - Size 0 (Preemie) (6713) A: Babies - Size 01 (newborn) (11536) A: Ba…" at bounding box center [557, 332] width 734 height 65
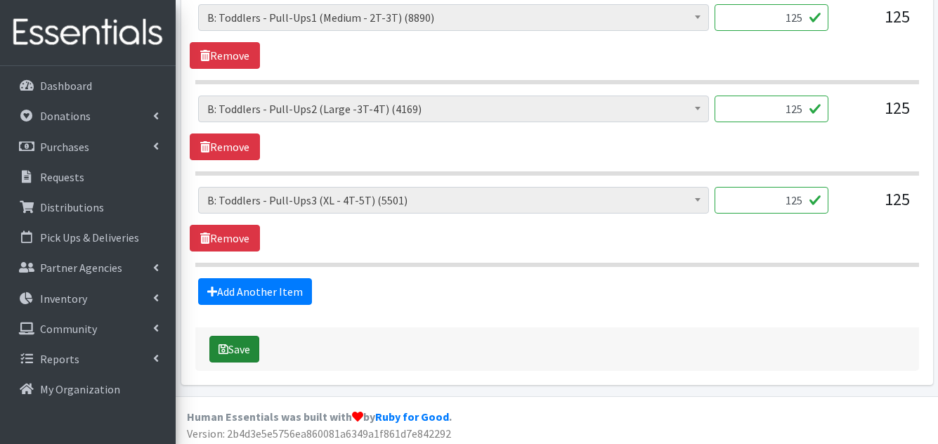
scroll to position [1412, 0]
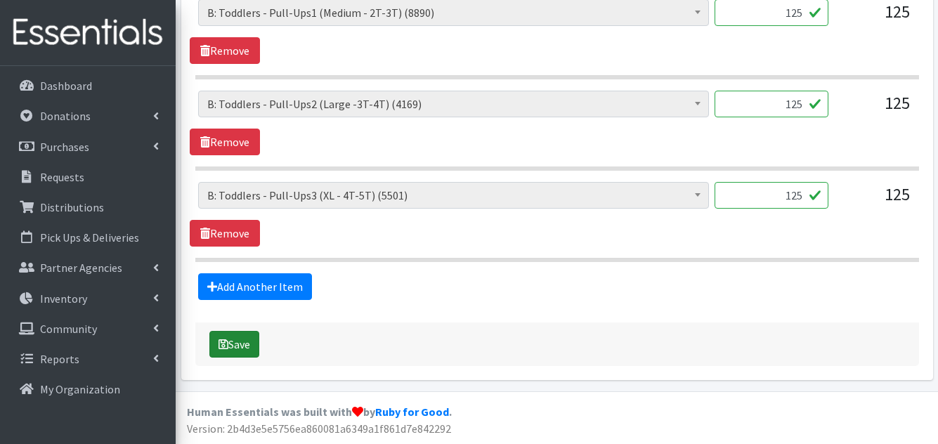
click at [244, 348] on button "Save" at bounding box center [234, 344] width 50 height 27
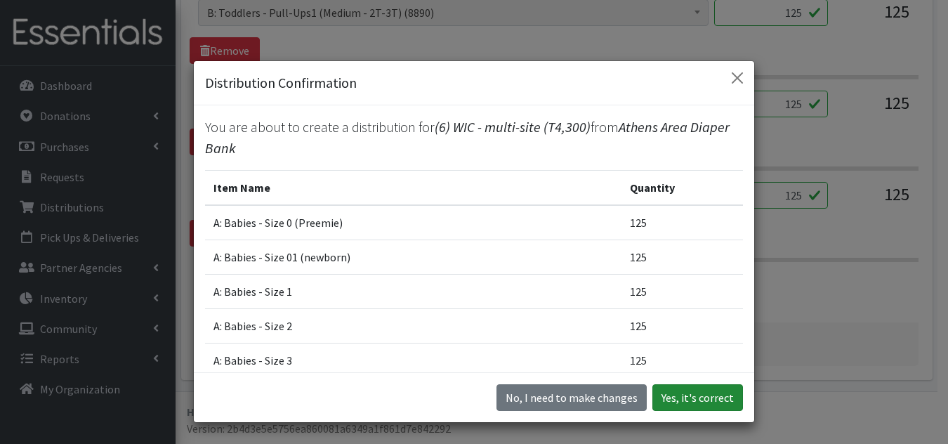
click at [720, 392] on button "Yes, it's correct" at bounding box center [698, 397] width 91 height 27
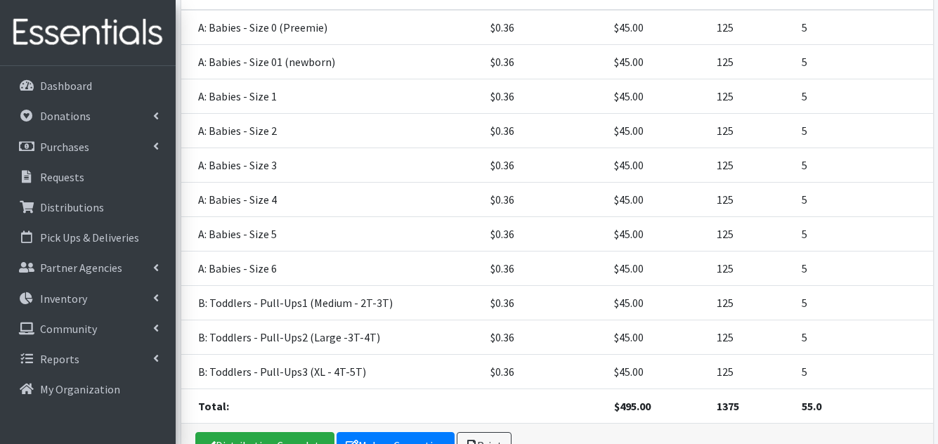
scroll to position [451, 0]
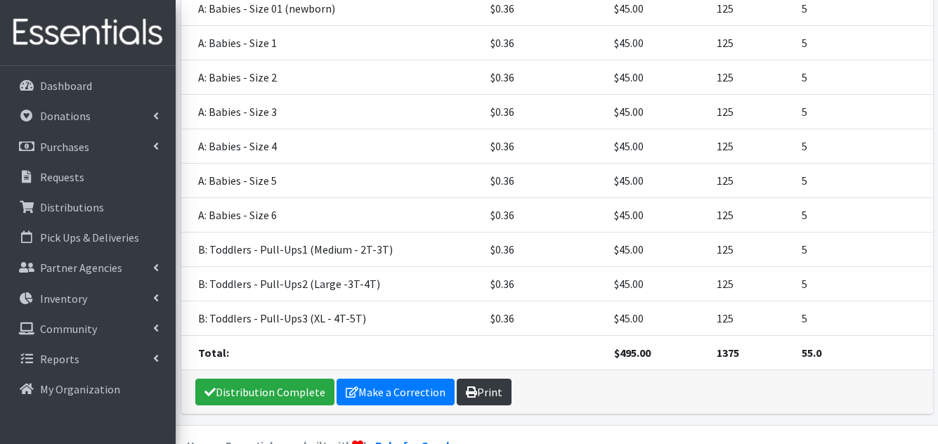
click at [490, 379] on link "Print" at bounding box center [484, 392] width 55 height 27
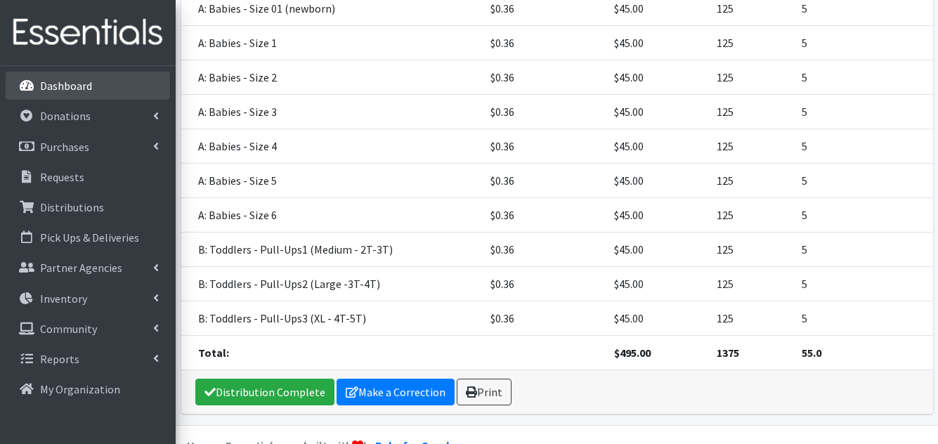
click at [89, 79] on p "Dashboard" at bounding box center [66, 86] width 52 height 14
